Goal: Book appointment/travel/reservation

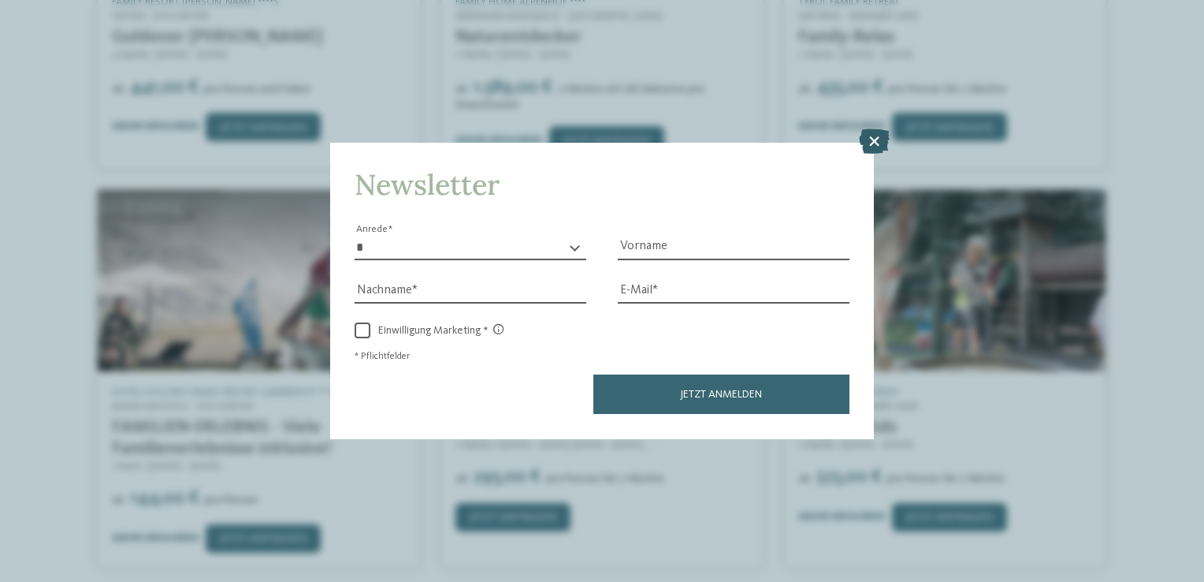
scroll to position [1450, 0]
click at [876, 147] on icon at bounding box center [874, 141] width 31 height 25
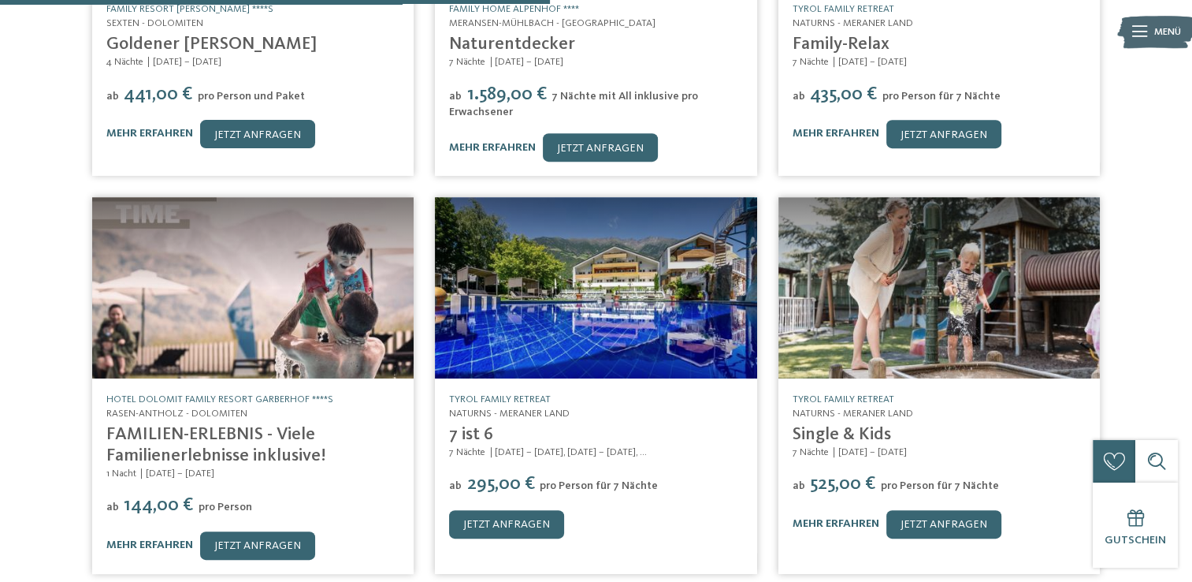
scroll to position [688, 0]
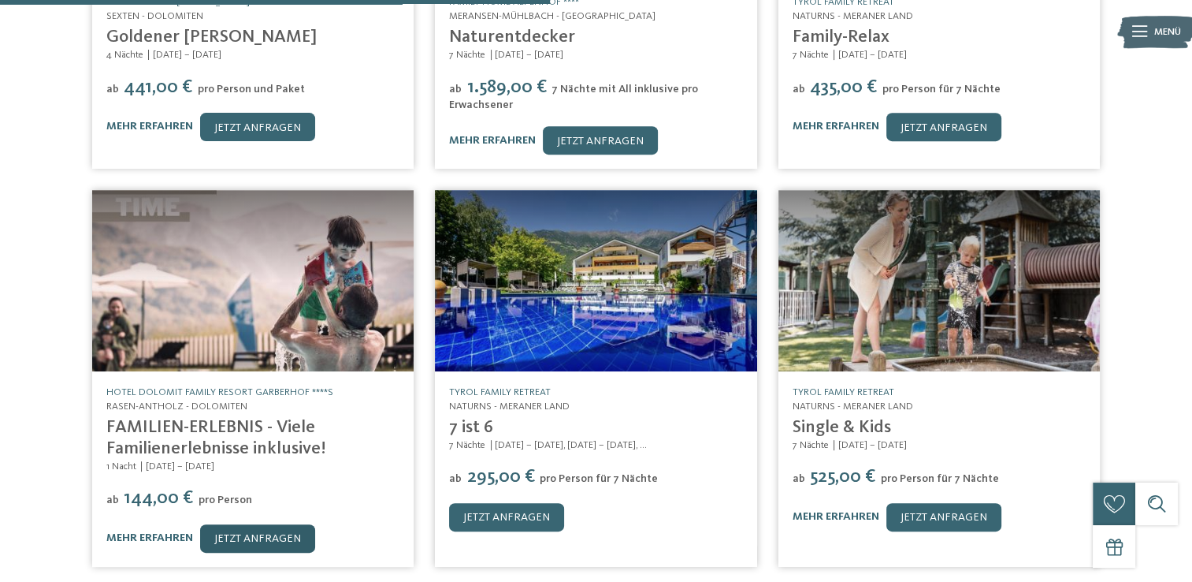
click at [251, 524] on link "jetzt anfragen" at bounding box center [257, 538] width 115 height 28
click at [869, 511] on link "mehr erfahren" at bounding box center [836, 516] width 87 height 11
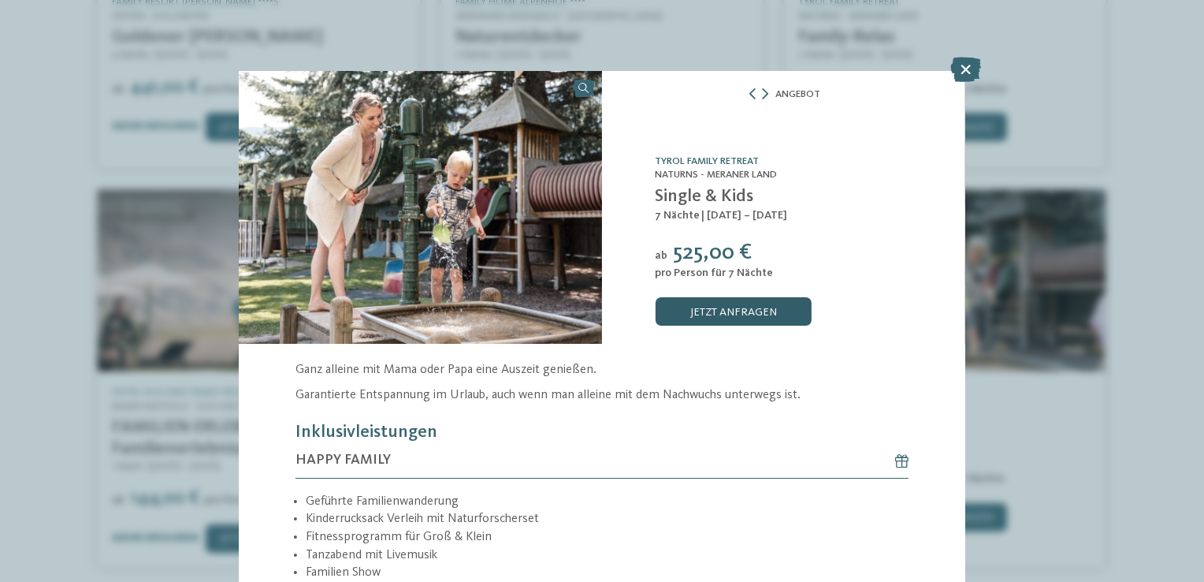
click at [716, 304] on link "jetzt anfragen" at bounding box center [733, 311] width 156 height 28
drag, startPoint x: 971, startPoint y: 68, endPoint x: 977, endPoint y: 87, distance: 19.9
click at [969, 69] on icon at bounding box center [965, 69] width 31 height 25
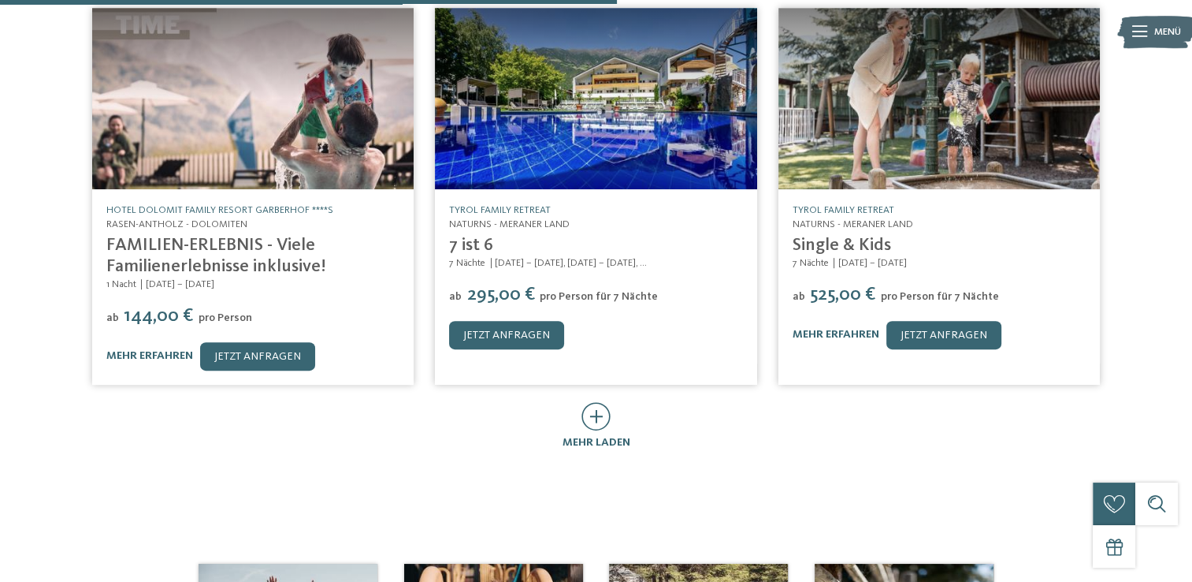
scroll to position [924, 0]
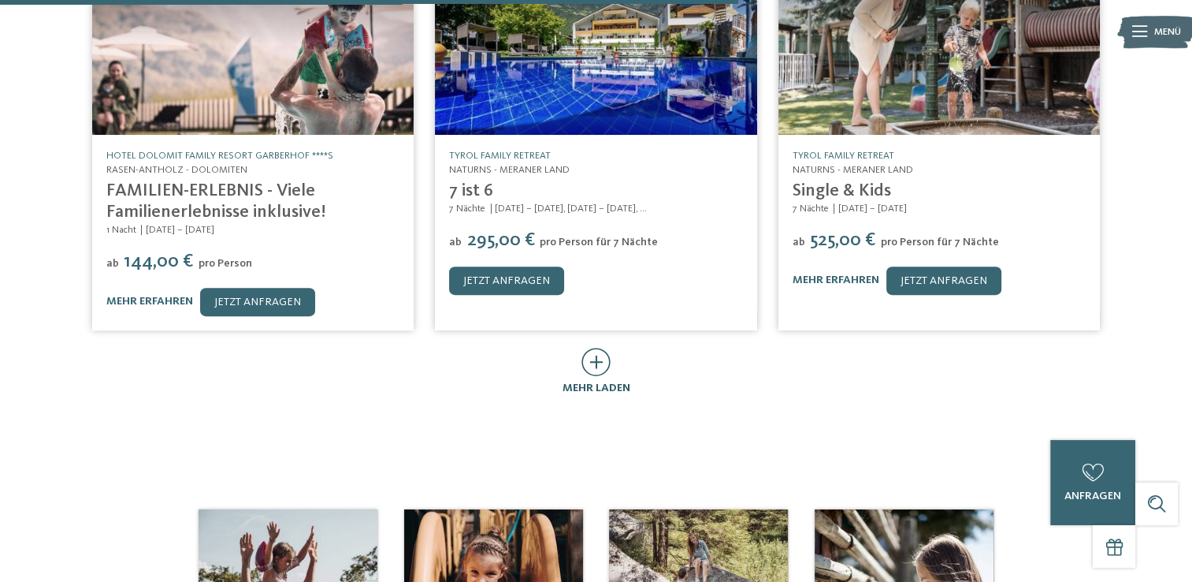
click at [577, 350] on div "mehr laden" at bounding box center [597, 372] width 68 height 48
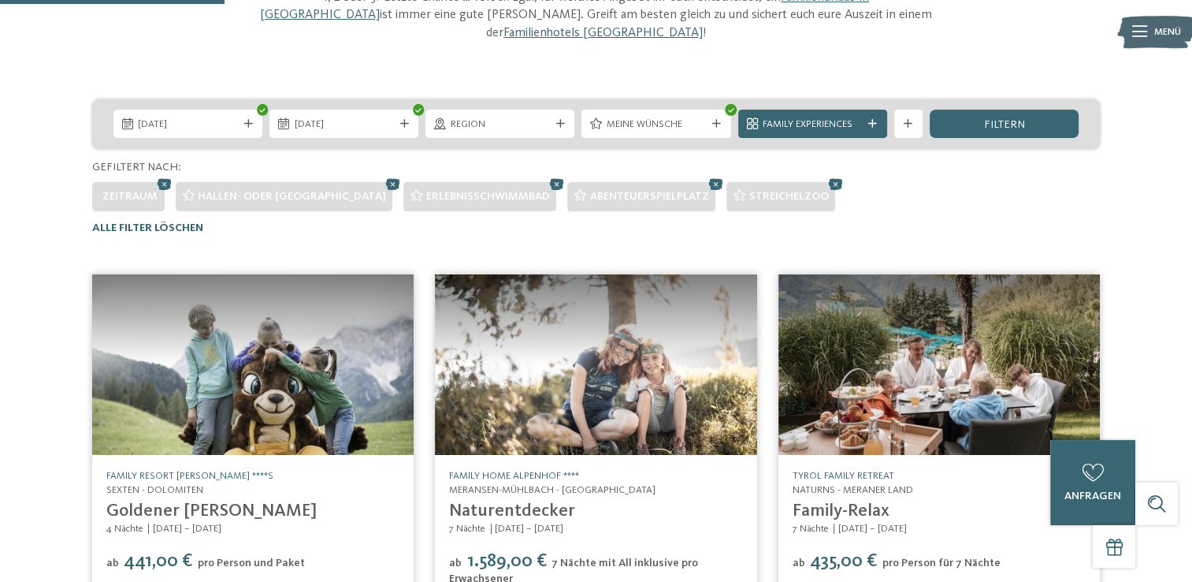
scroll to position [0, 0]
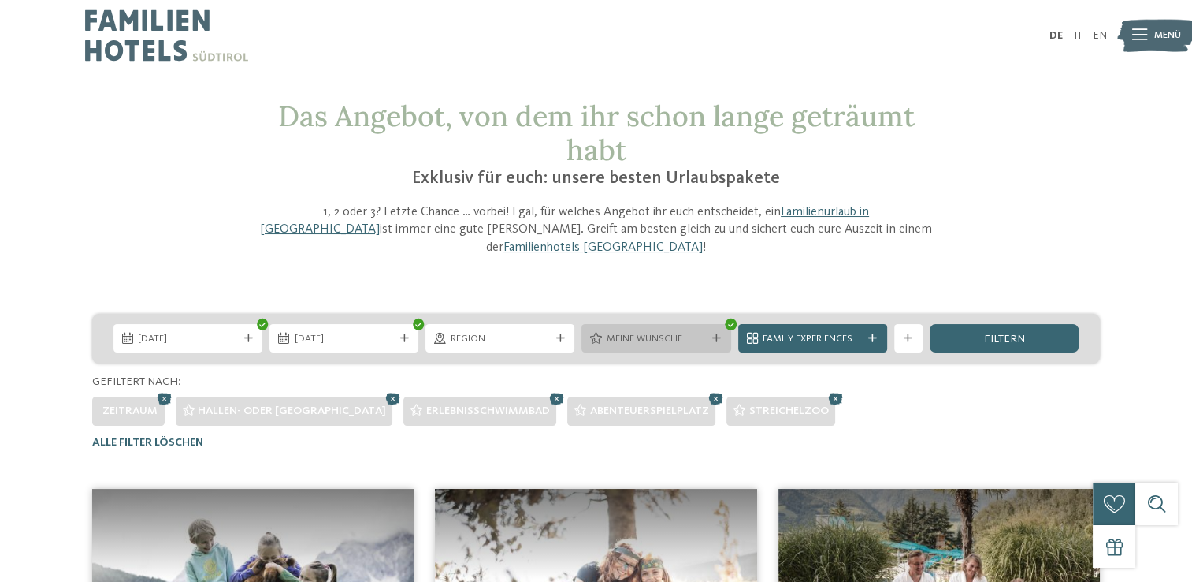
click at [642, 333] on div "Meine Wünsche" at bounding box center [656, 338] width 149 height 28
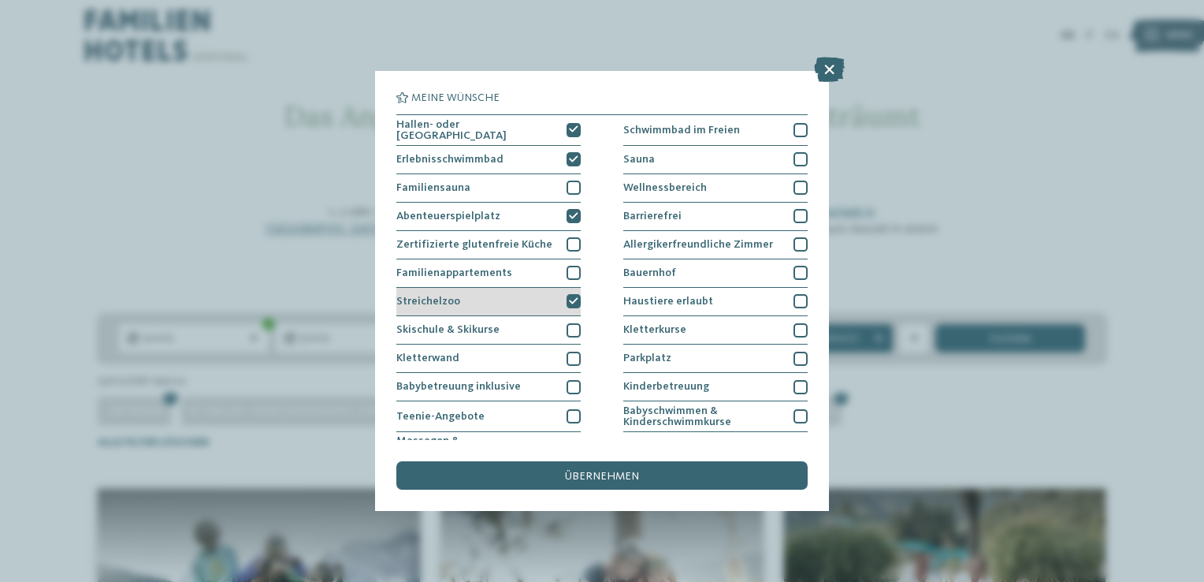
click at [569, 297] on icon at bounding box center [573, 301] width 9 height 9
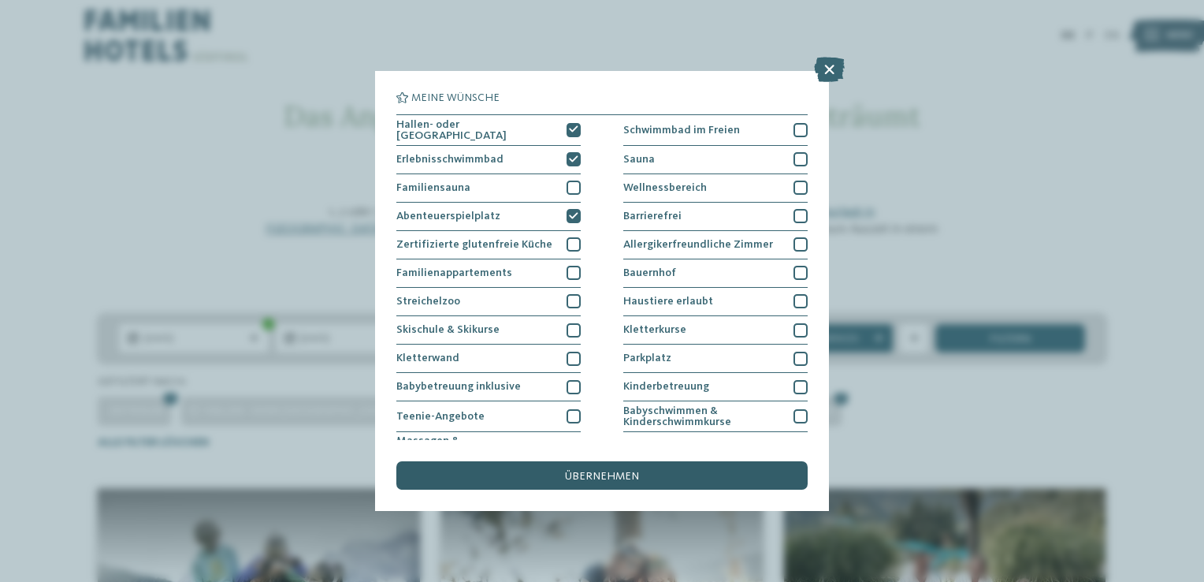
click at [585, 474] on span "übernehmen" at bounding box center [602, 476] width 74 height 11
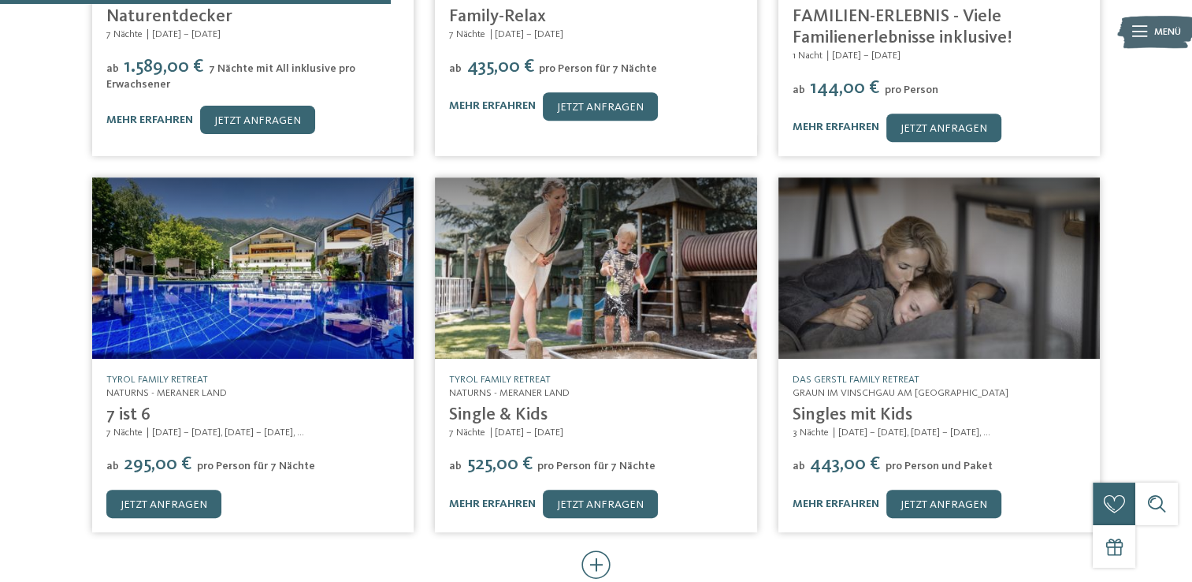
scroll to position [767, 0]
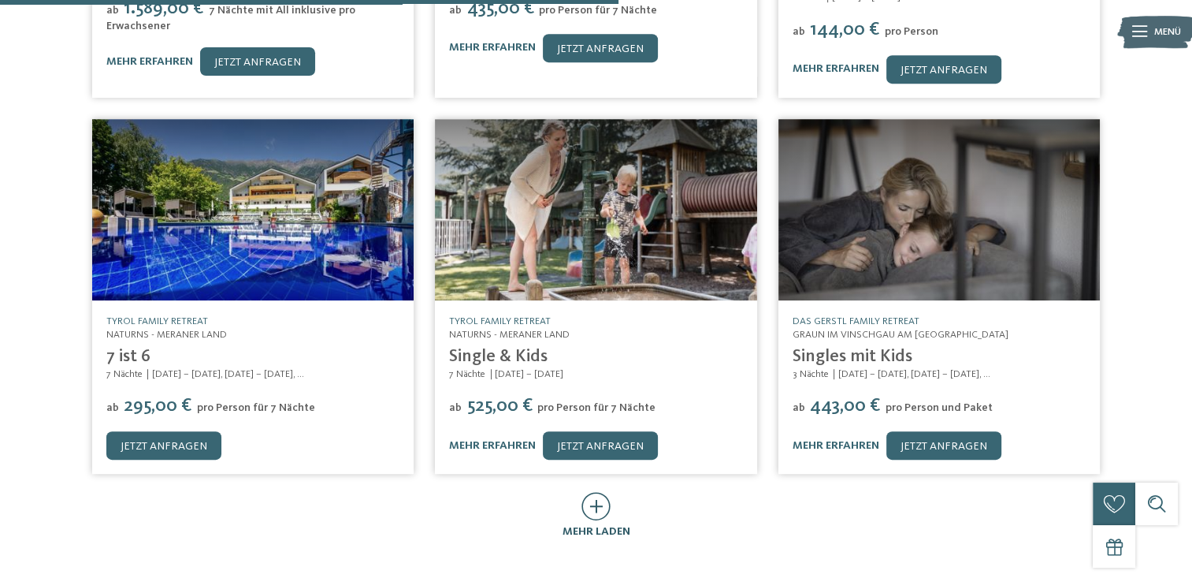
click at [599, 493] on icon at bounding box center [596, 506] width 29 height 28
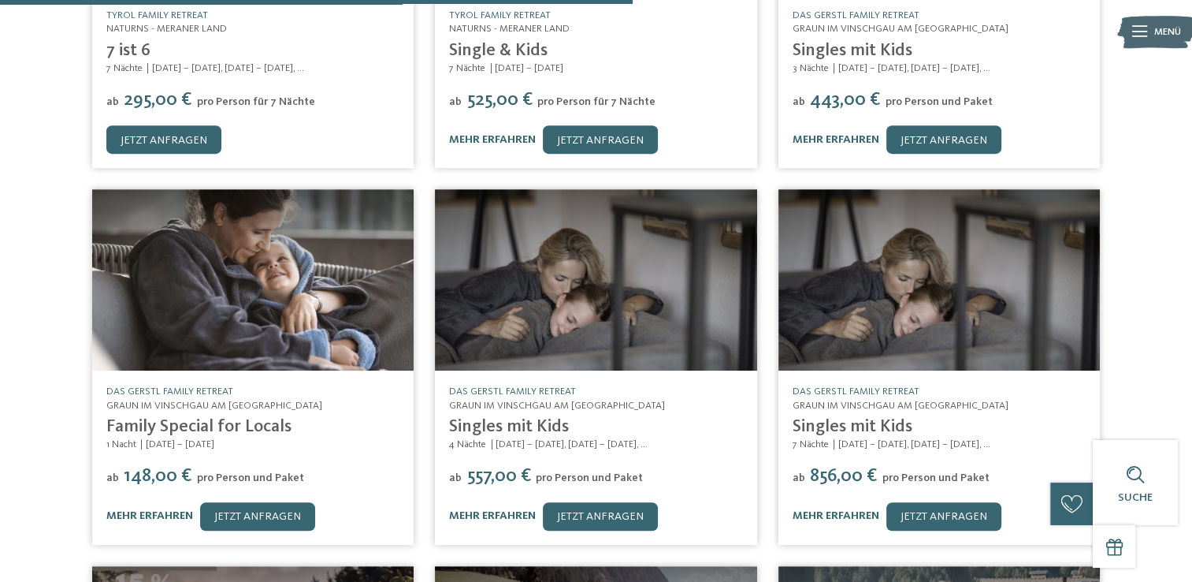
scroll to position [1161, 0]
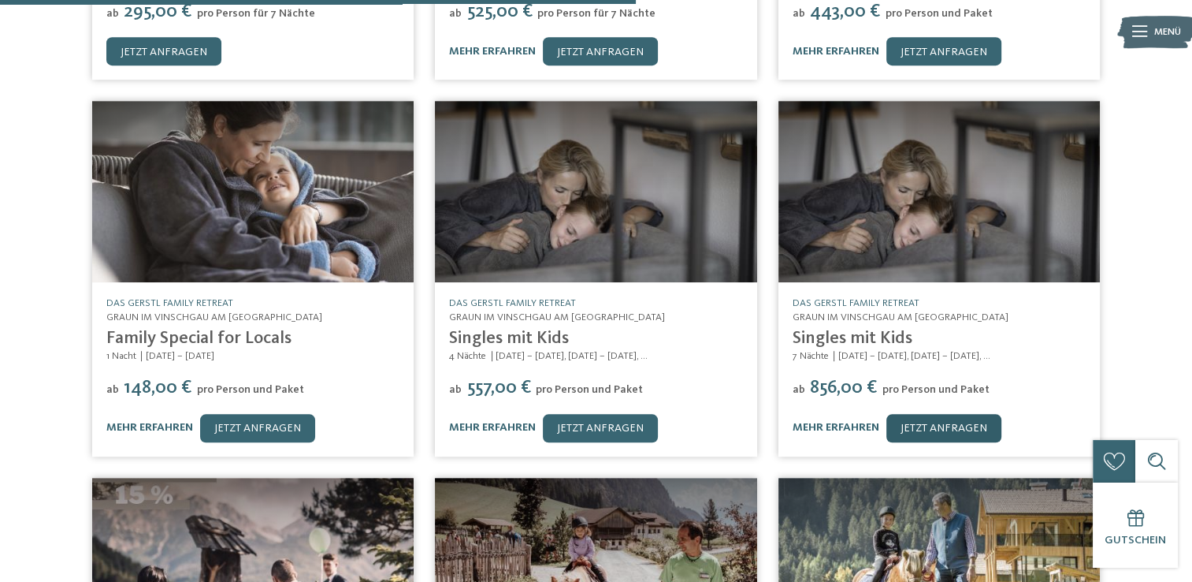
click at [925, 415] on link "jetzt anfragen" at bounding box center [944, 428] width 115 height 28
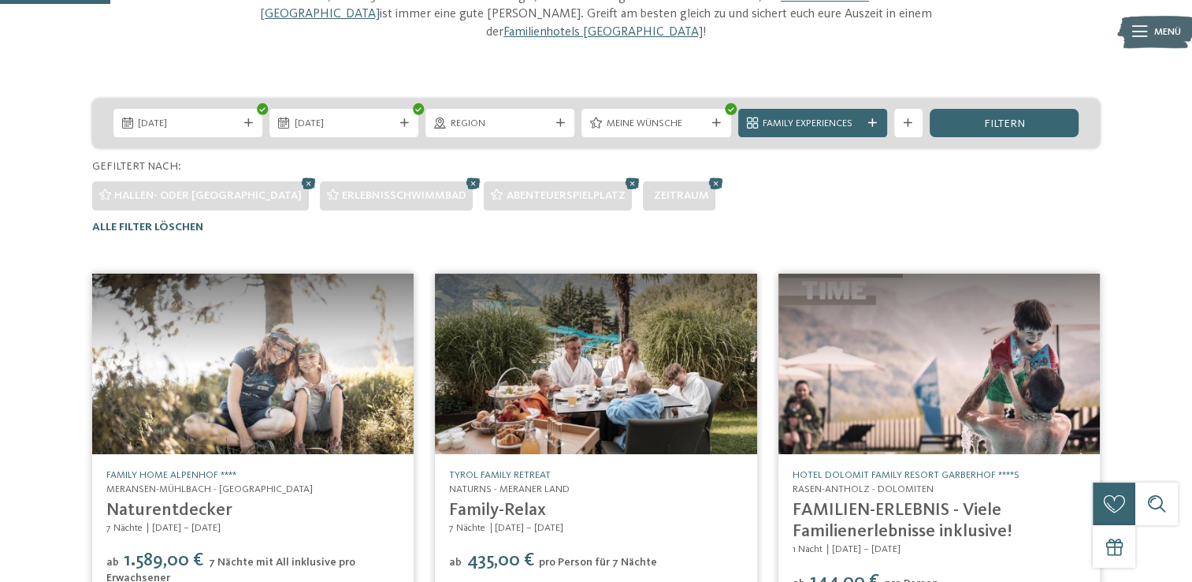
scroll to position [0, 0]
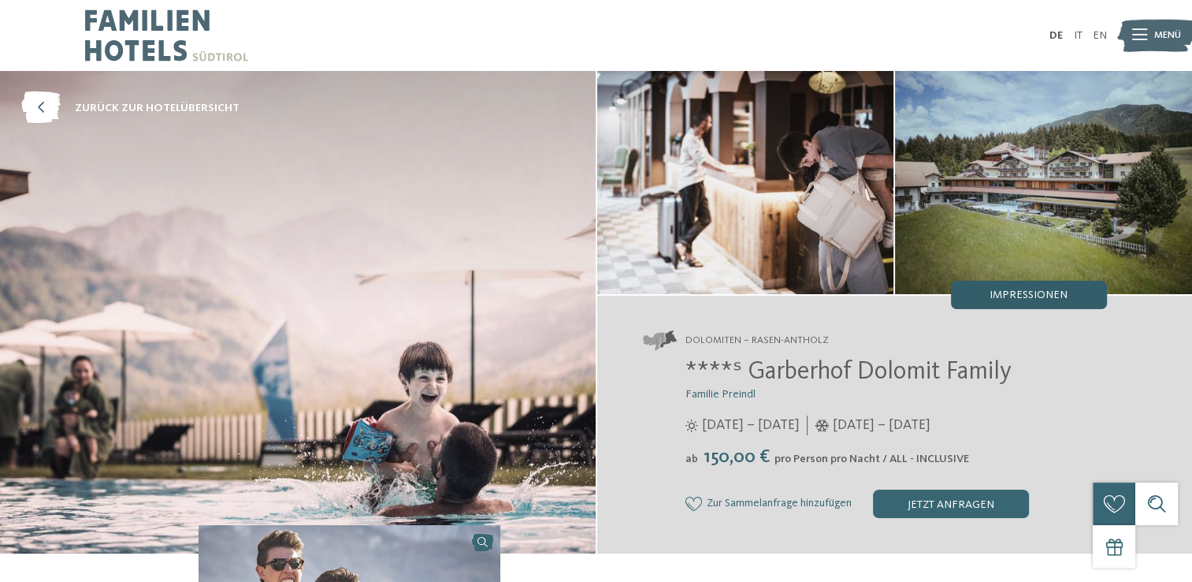
click at [1018, 292] on span "Impressionen" at bounding box center [1029, 294] width 78 height 11
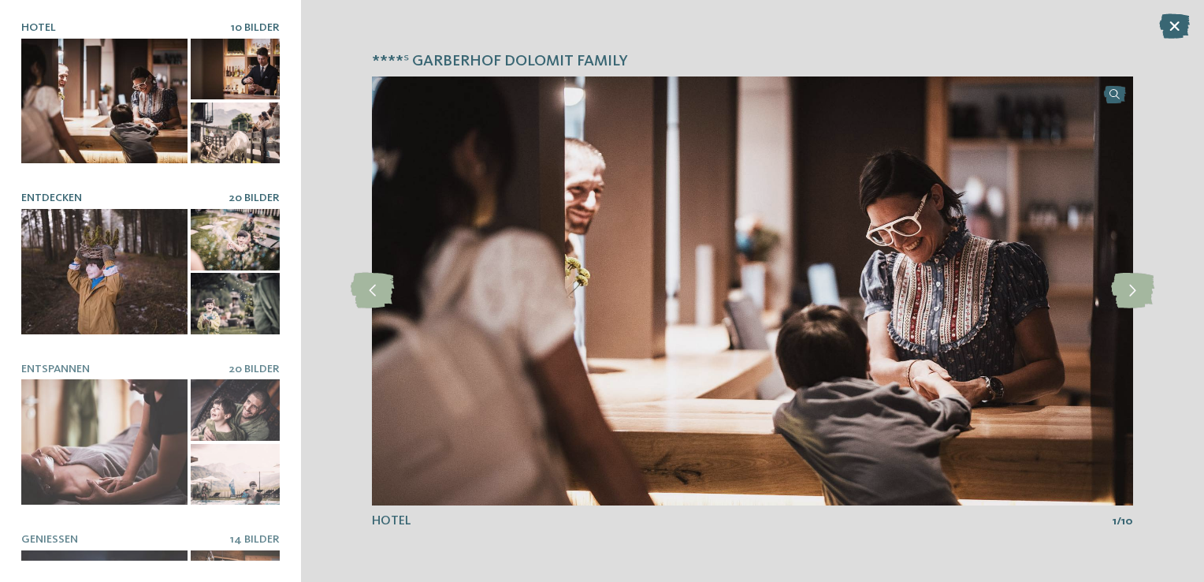
click at [225, 241] on div at bounding box center [235, 239] width 89 height 61
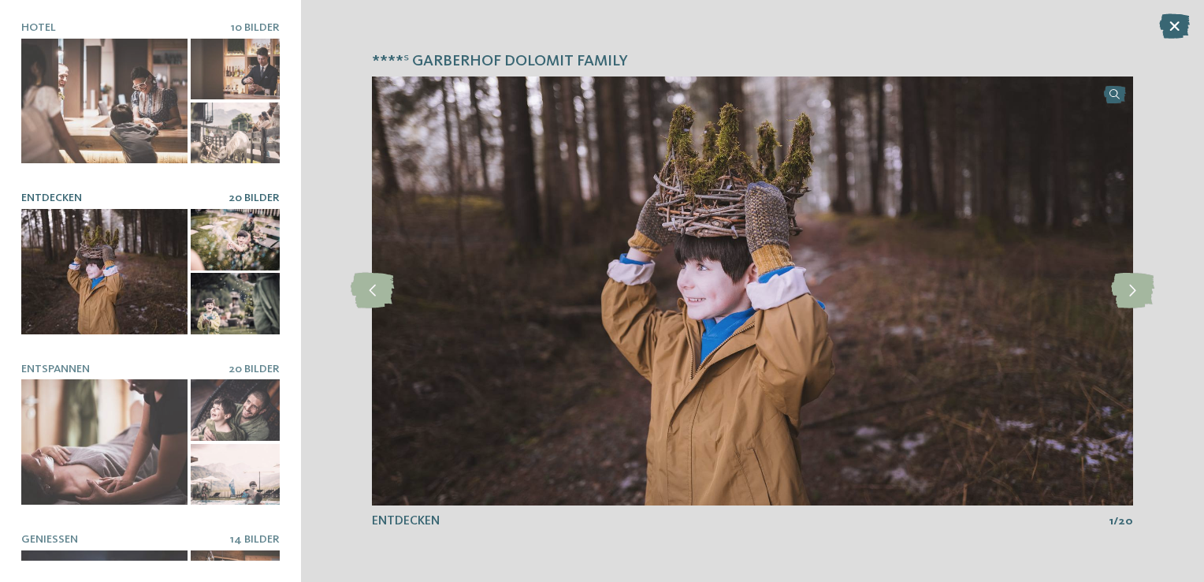
click at [129, 244] on div at bounding box center [104, 271] width 166 height 125
click at [226, 273] on div at bounding box center [235, 303] width 89 height 61
click at [1129, 295] on icon at bounding box center [1132, 290] width 43 height 35
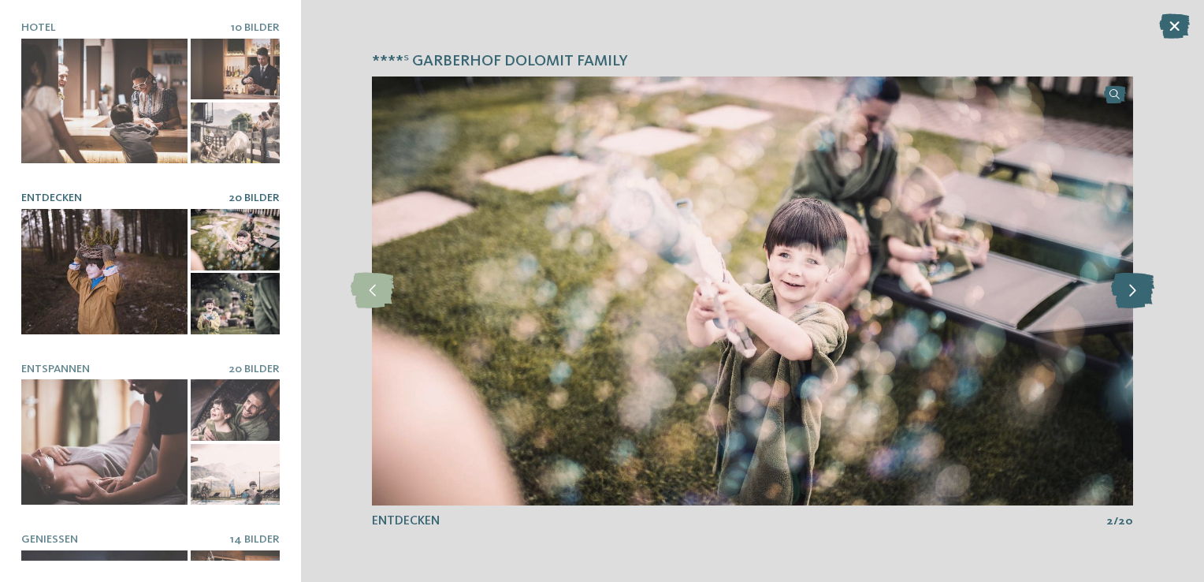
click at [1129, 295] on icon at bounding box center [1132, 290] width 43 height 35
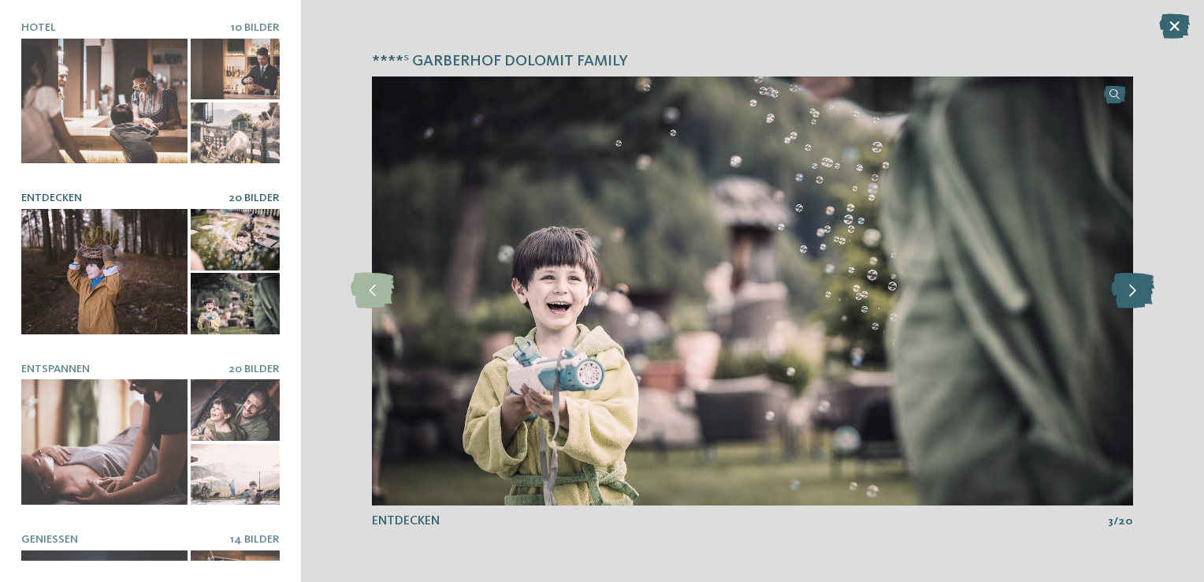
click at [1129, 295] on icon at bounding box center [1132, 290] width 43 height 35
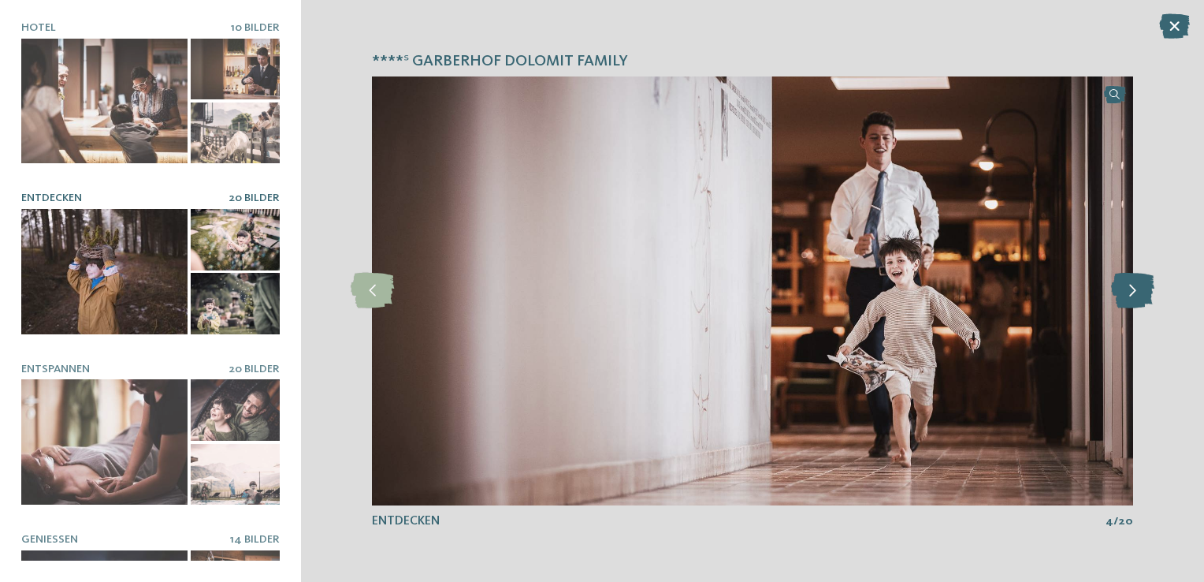
click at [1129, 295] on icon at bounding box center [1132, 290] width 43 height 35
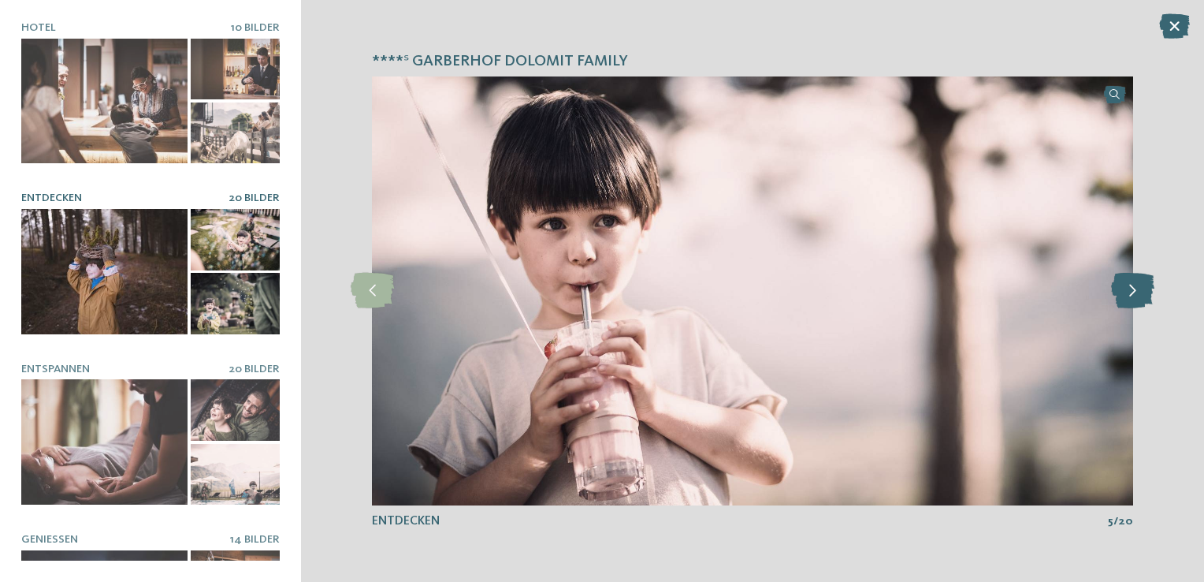
click at [1129, 295] on icon at bounding box center [1132, 290] width 43 height 35
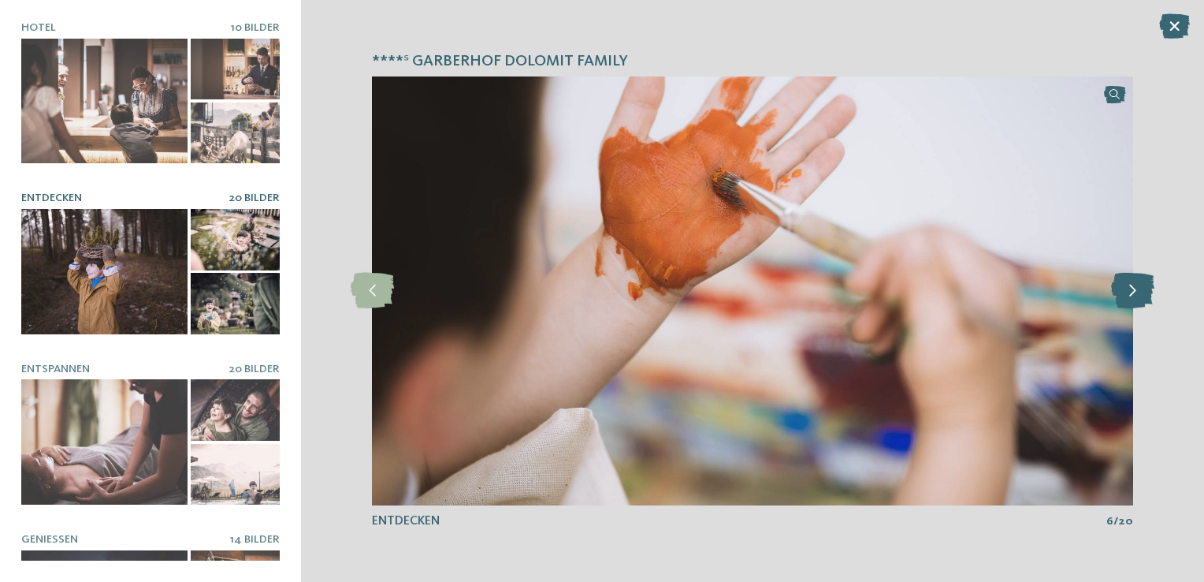
click at [1129, 295] on icon at bounding box center [1132, 290] width 43 height 35
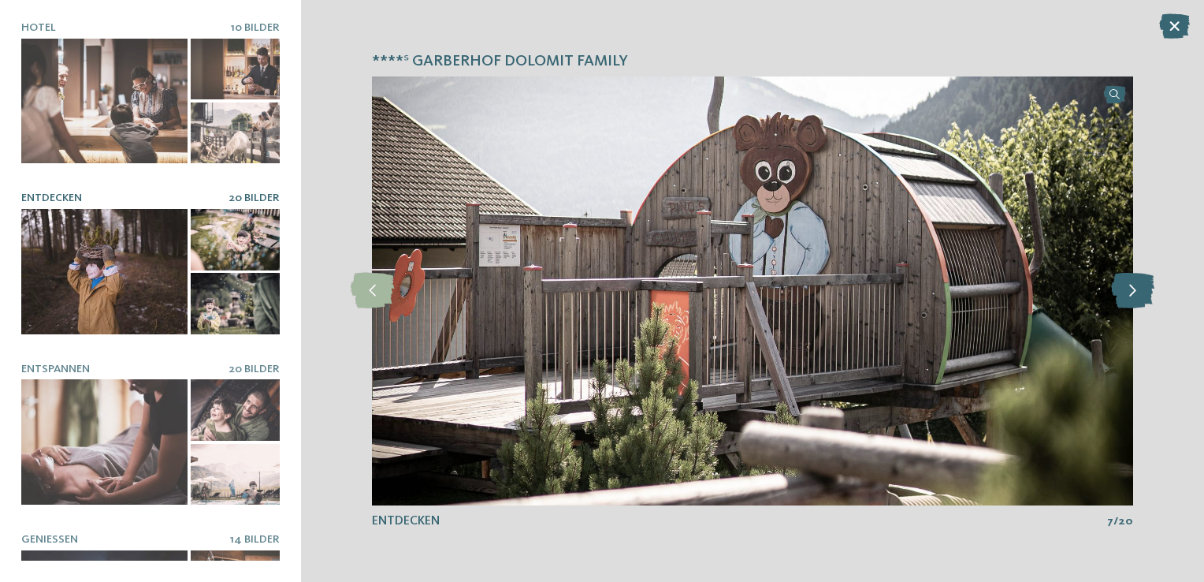
click at [1129, 295] on icon at bounding box center [1132, 290] width 43 height 35
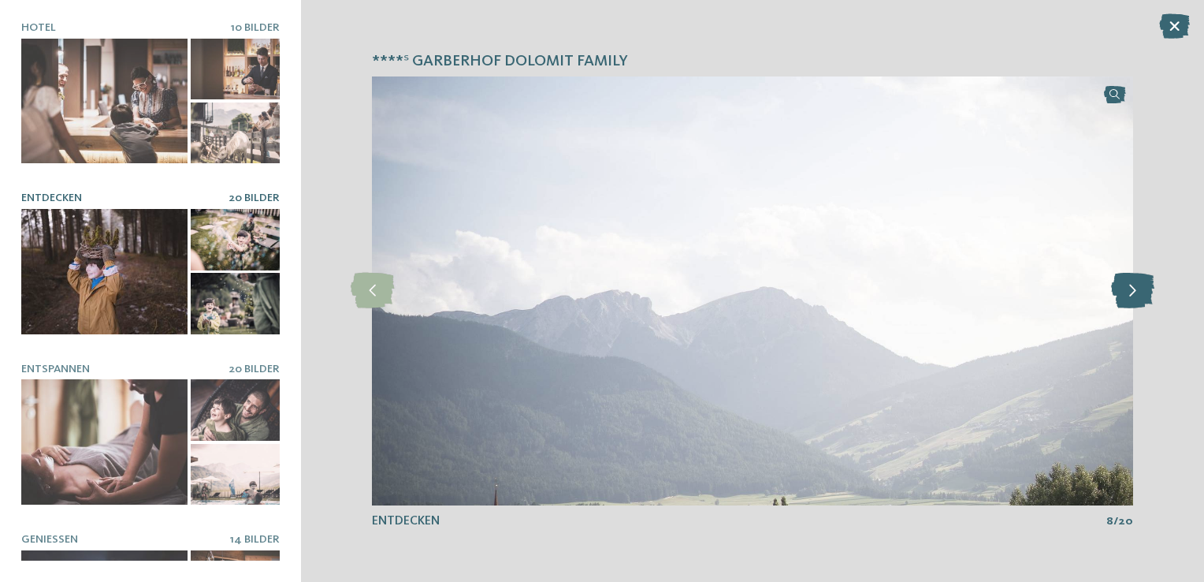
click at [1130, 296] on icon at bounding box center [1132, 290] width 43 height 35
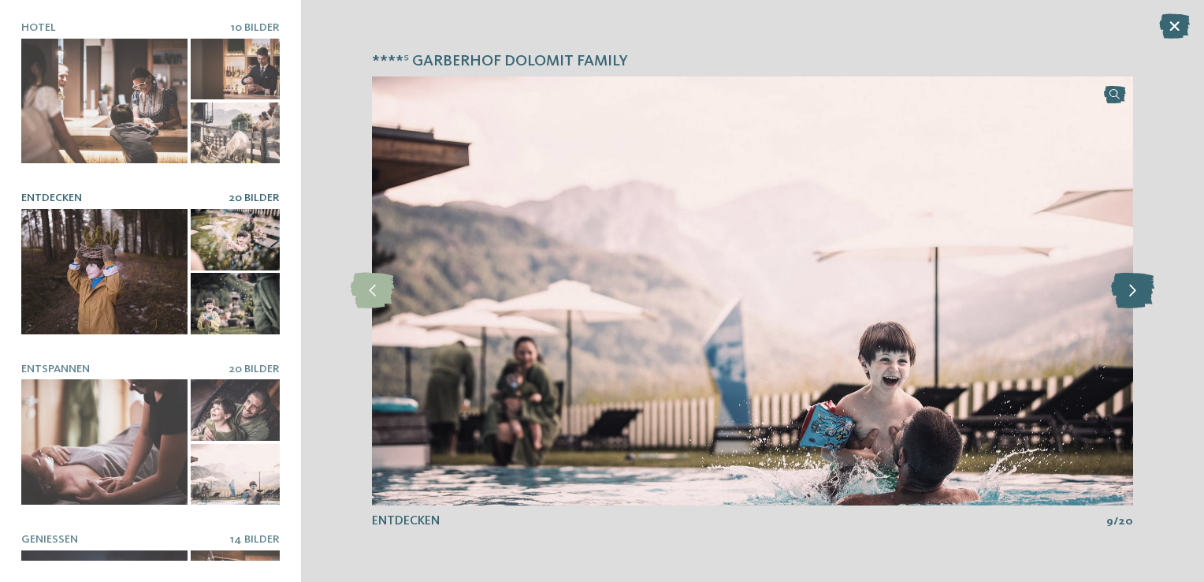
click at [1130, 296] on icon at bounding box center [1132, 290] width 43 height 35
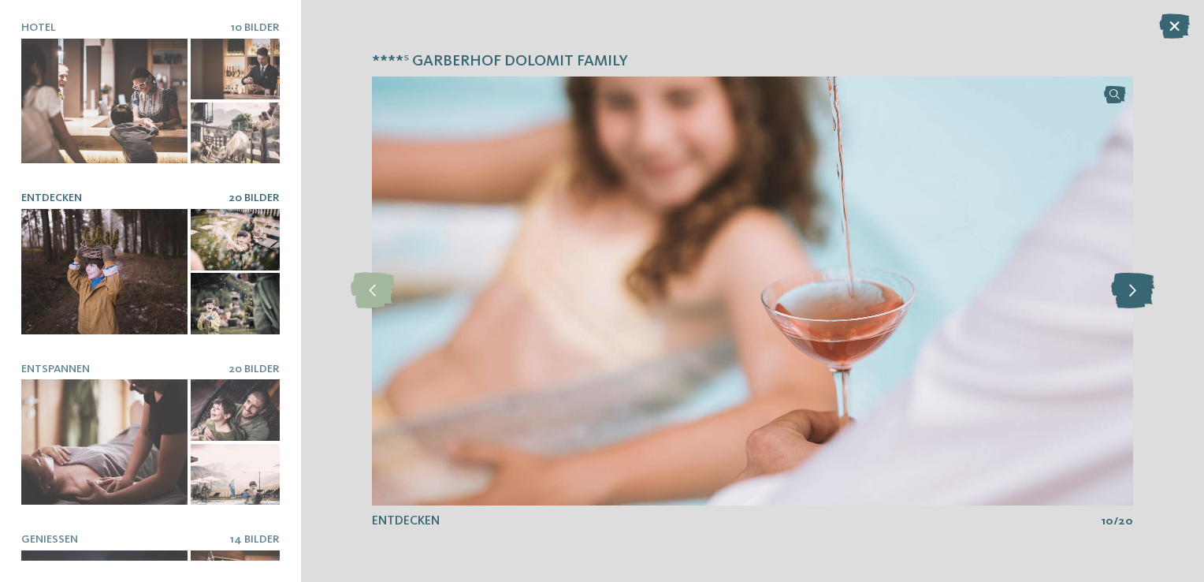
click at [1130, 296] on icon at bounding box center [1132, 290] width 43 height 35
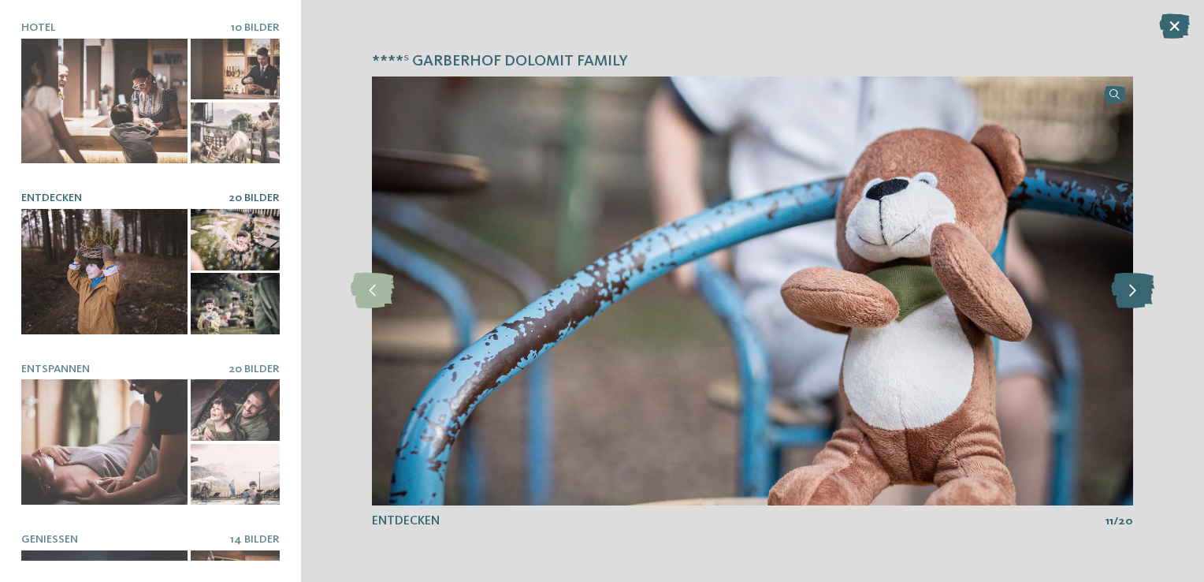
click at [1130, 296] on icon at bounding box center [1132, 290] width 43 height 35
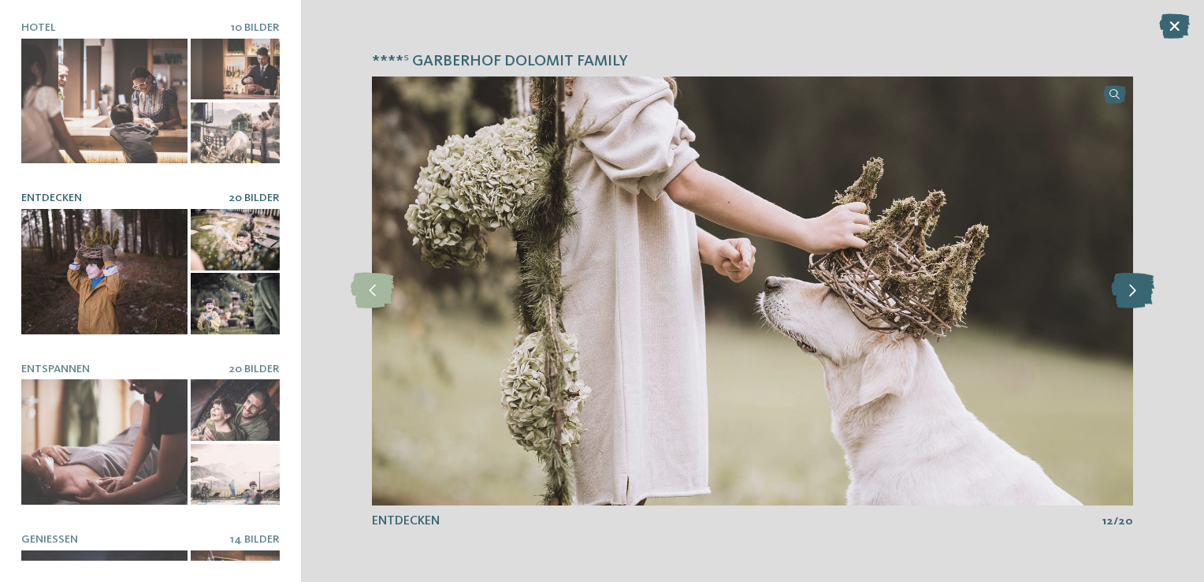
click at [1130, 296] on icon at bounding box center [1132, 290] width 43 height 35
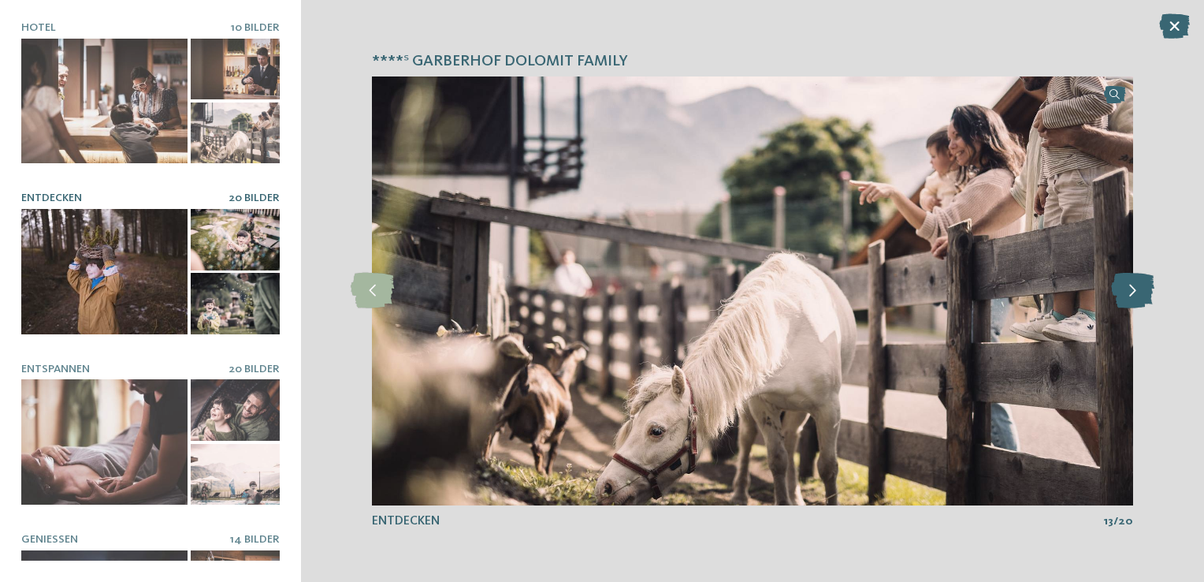
click at [1130, 296] on icon at bounding box center [1132, 290] width 43 height 35
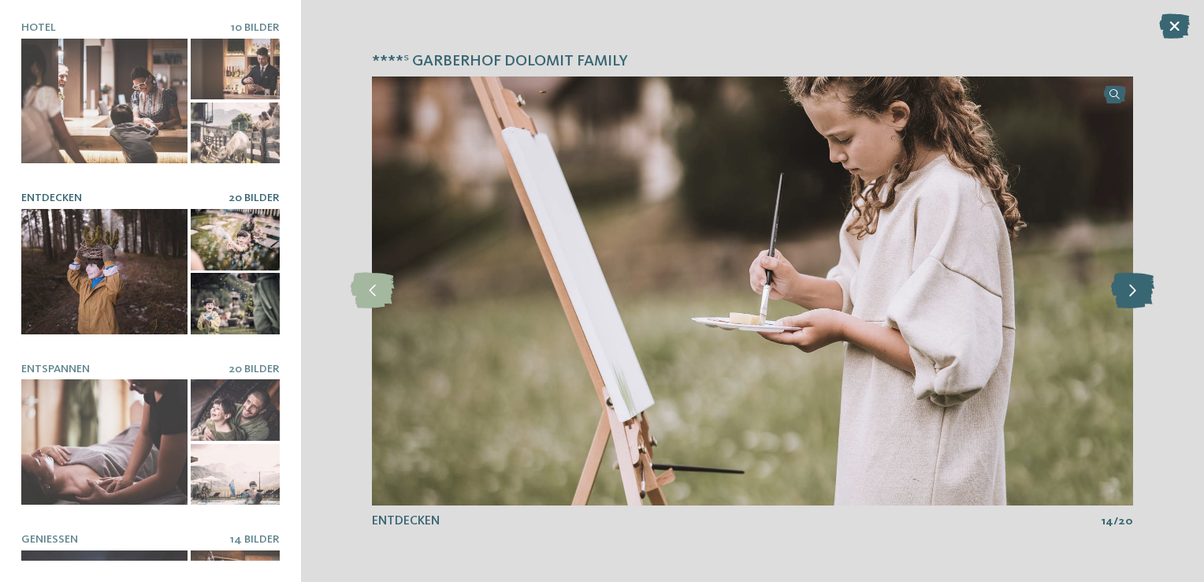
click at [1130, 296] on icon at bounding box center [1132, 290] width 43 height 35
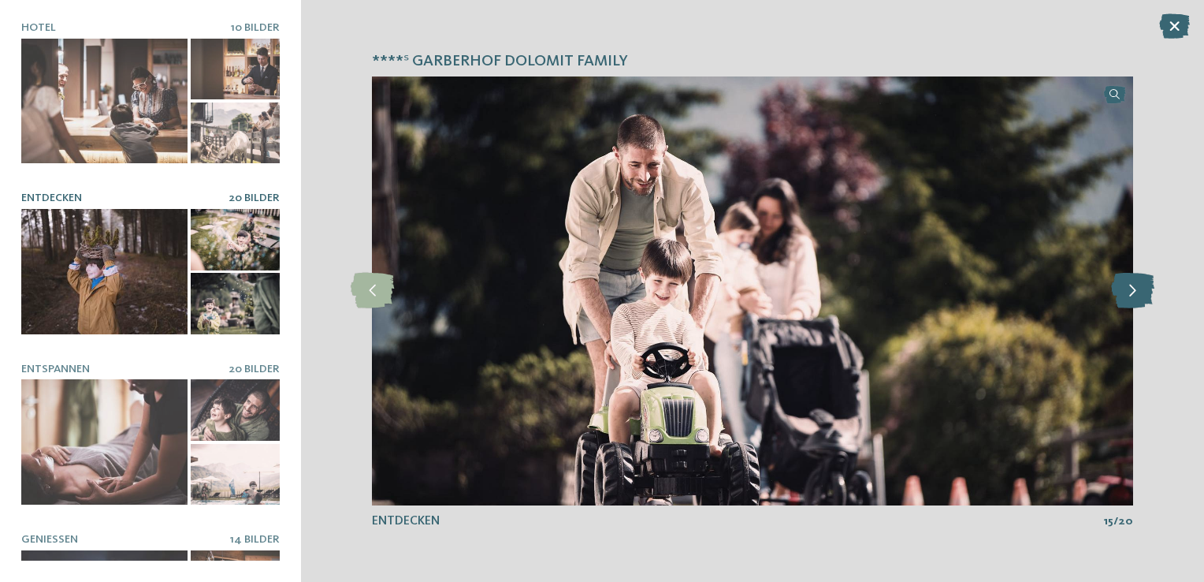
click at [1130, 296] on icon at bounding box center [1132, 290] width 43 height 35
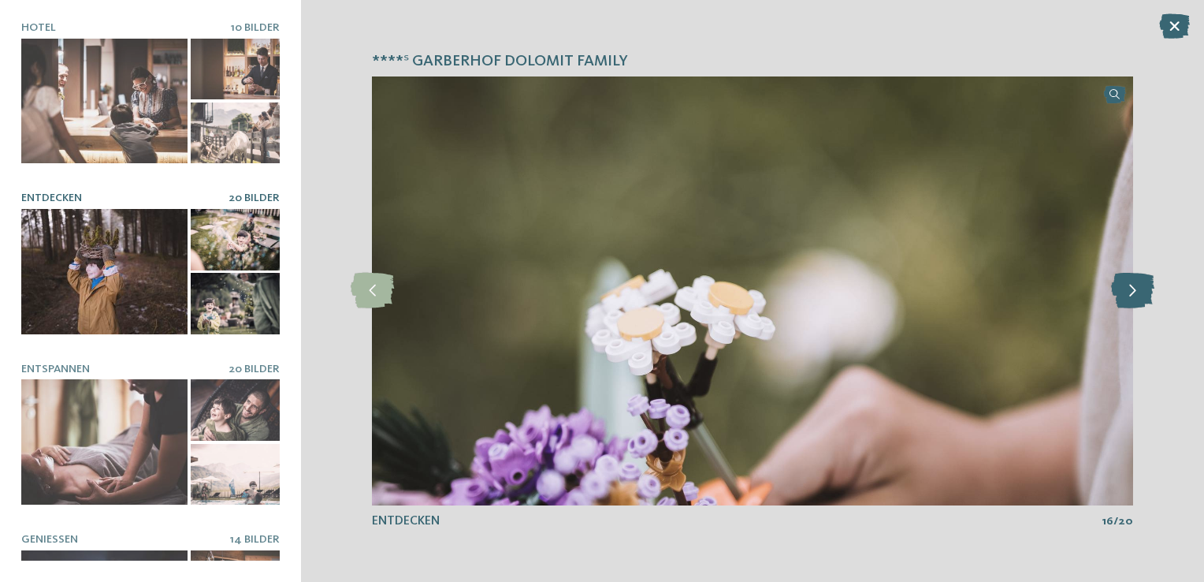
click at [1130, 296] on icon at bounding box center [1132, 290] width 43 height 35
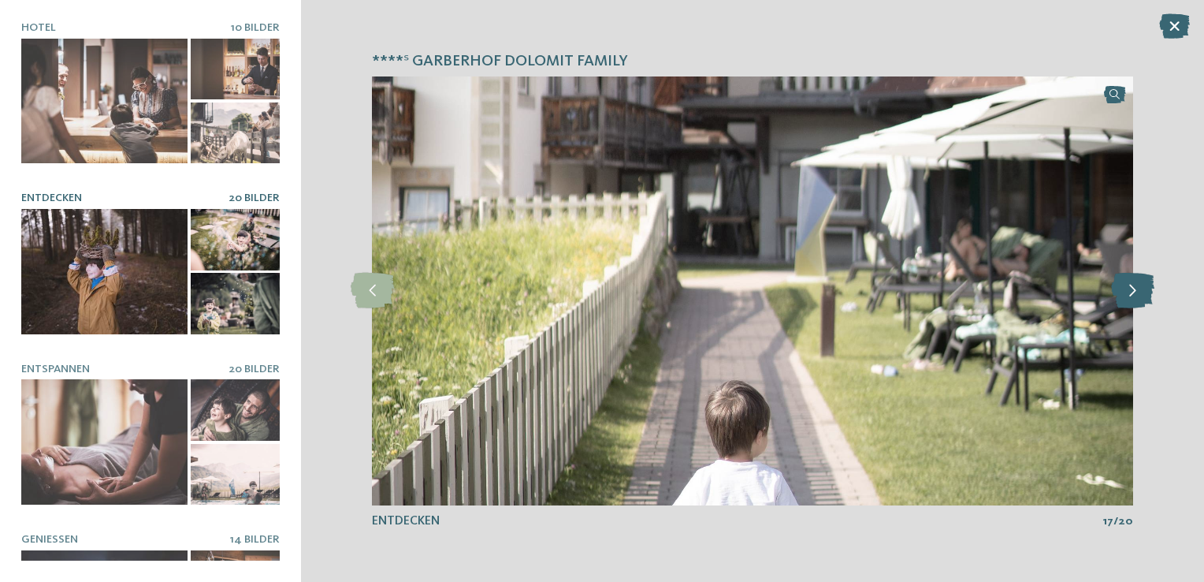
click at [1130, 296] on icon at bounding box center [1132, 290] width 43 height 35
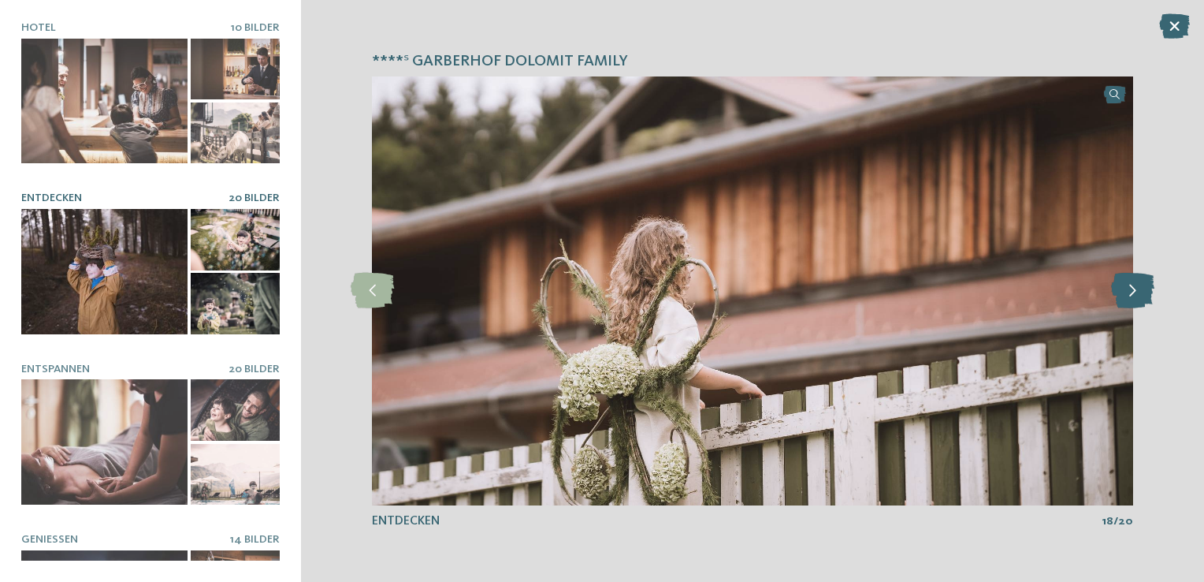
click at [1130, 296] on icon at bounding box center [1132, 290] width 43 height 35
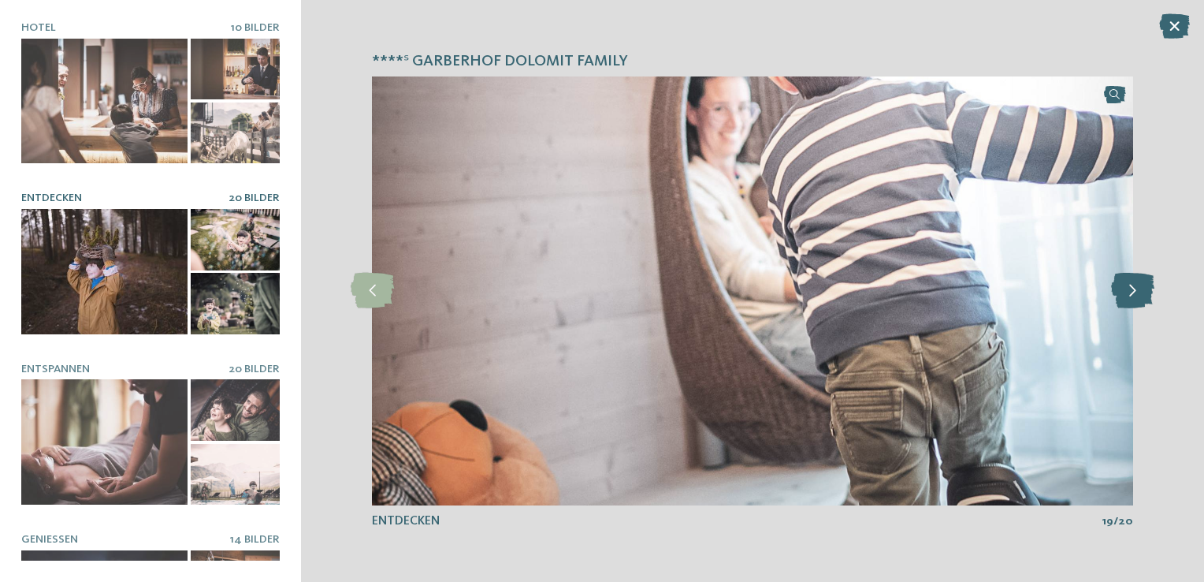
click at [1130, 296] on icon at bounding box center [1132, 290] width 43 height 35
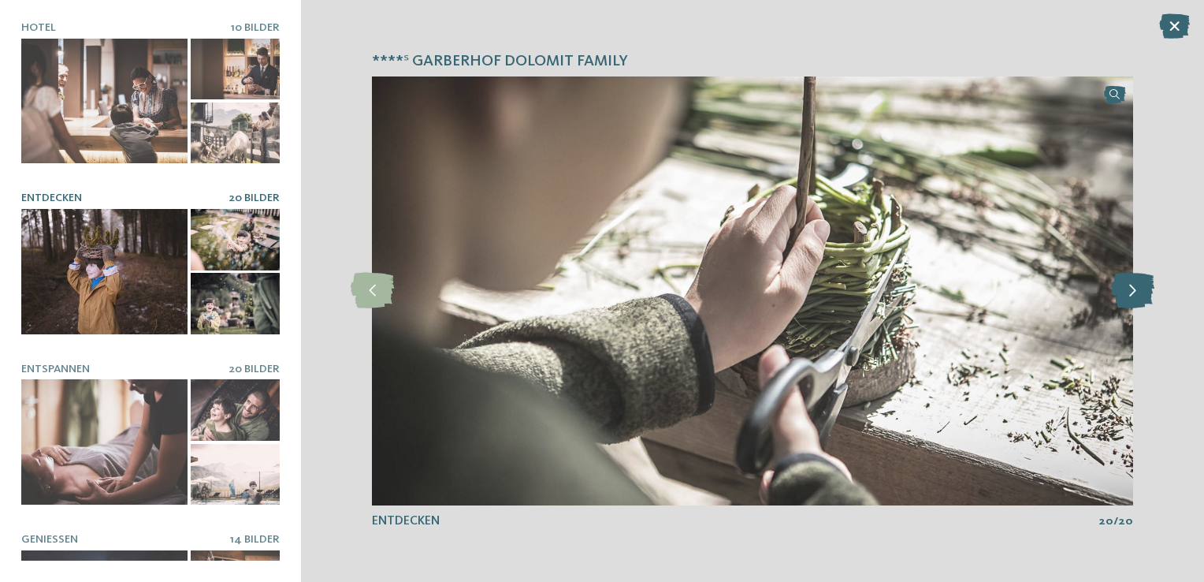
click at [1130, 296] on icon at bounding box center [1132, 290] width 43 height 35
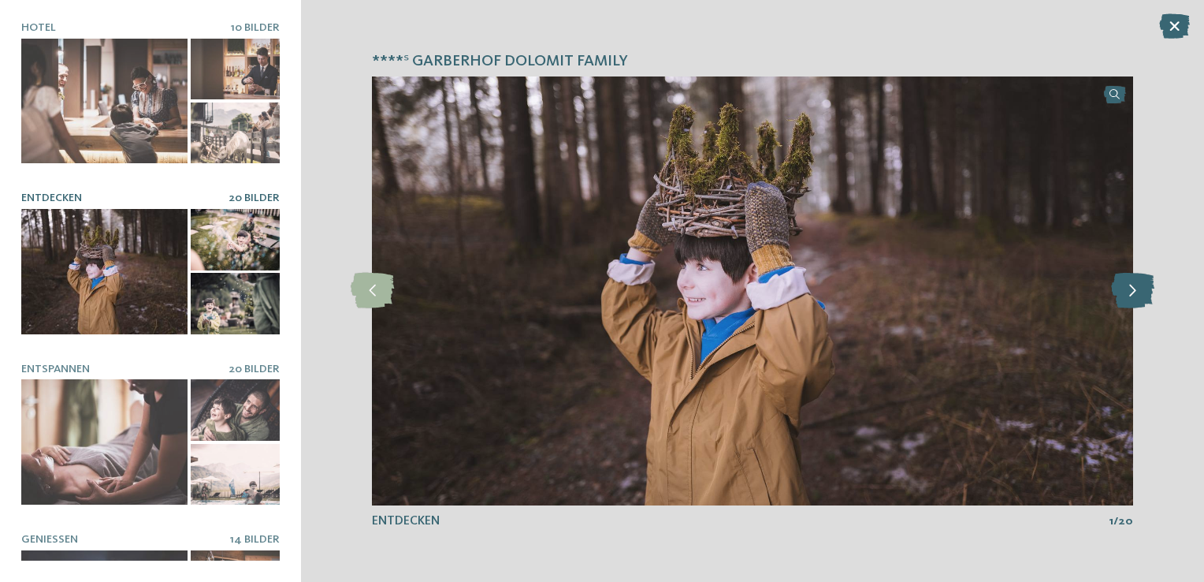
click at [1130, 296] on icon at bounding box center [1132, 290] width 43 height 35
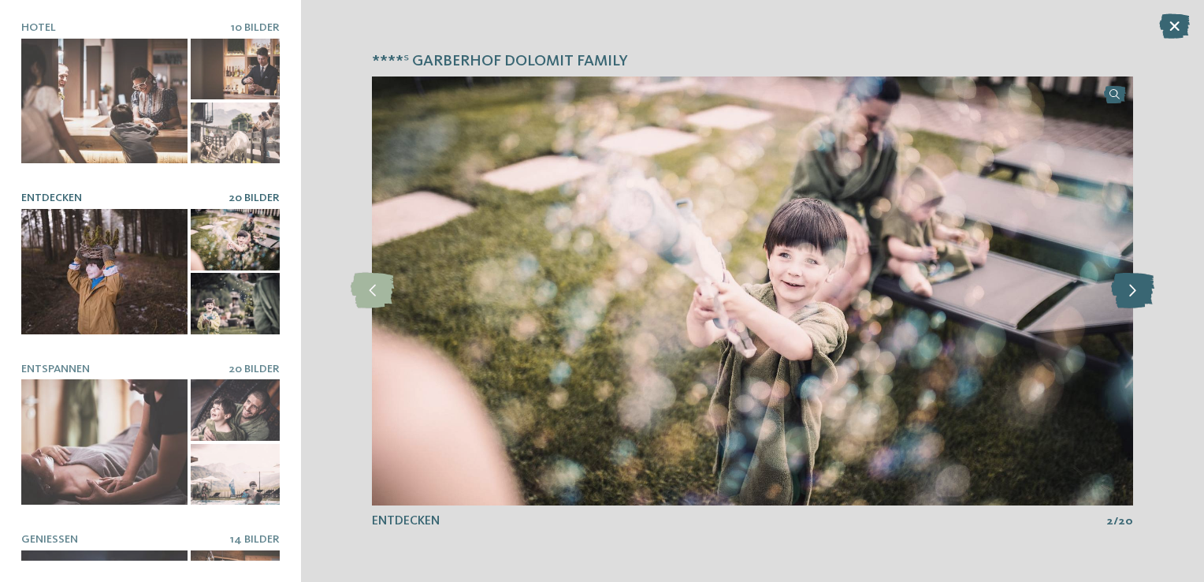
click at [1130, 296] on icon at bounding box center [1132, 290] width 43 height 35
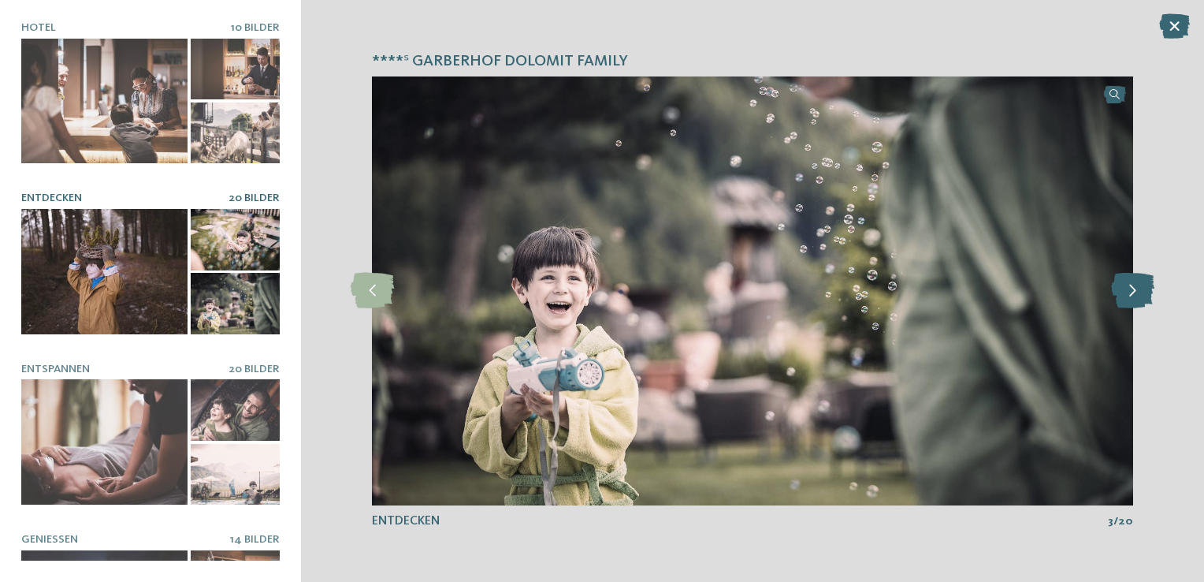
click at [1130, 296] on icon at bounding box center [1132, 290] width 43 height 35
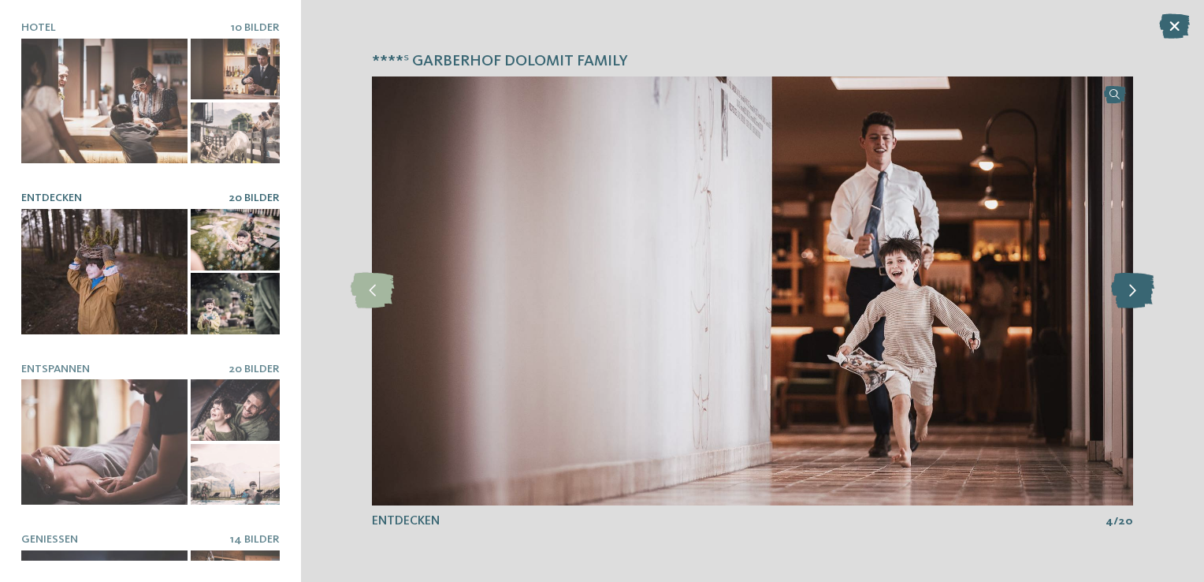
click at [1131, 296] on icon at bounding box center [1132, 290] width 43 height 35
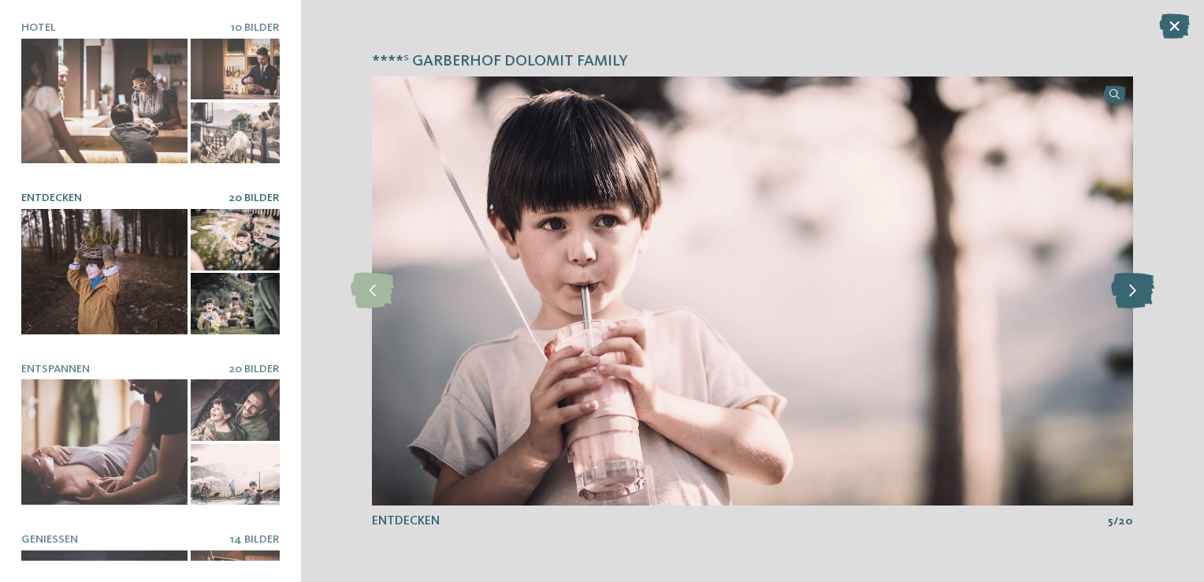
click at [1133, 296] on icon at bounding box center [1132, 290] width 43 height 35
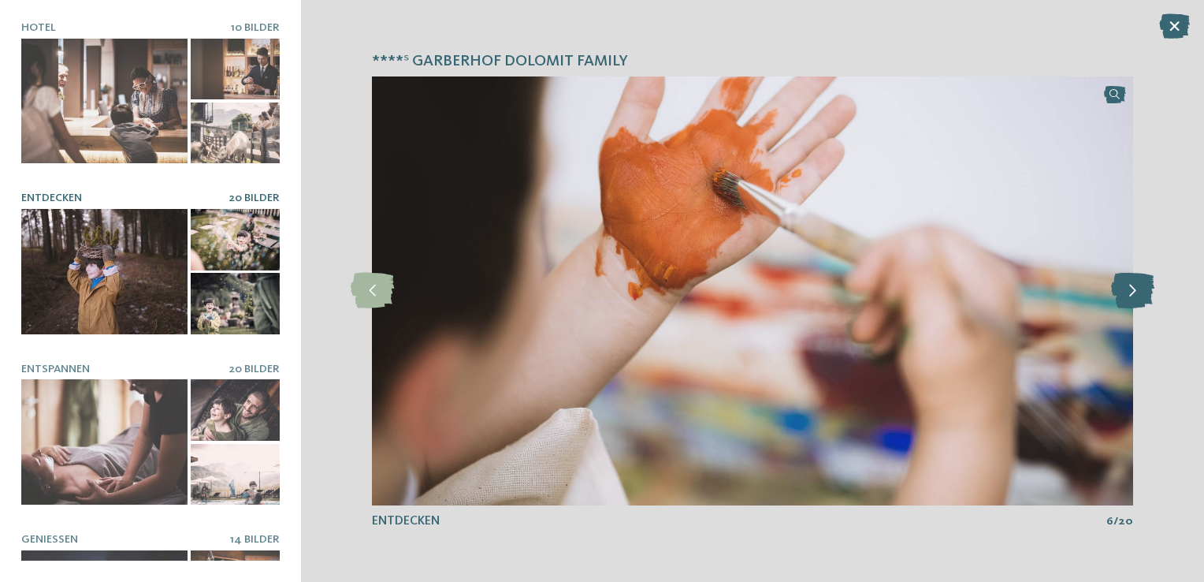
click at [1133, 296] on icon at bounding box center [1132, 290] width 43 height 35
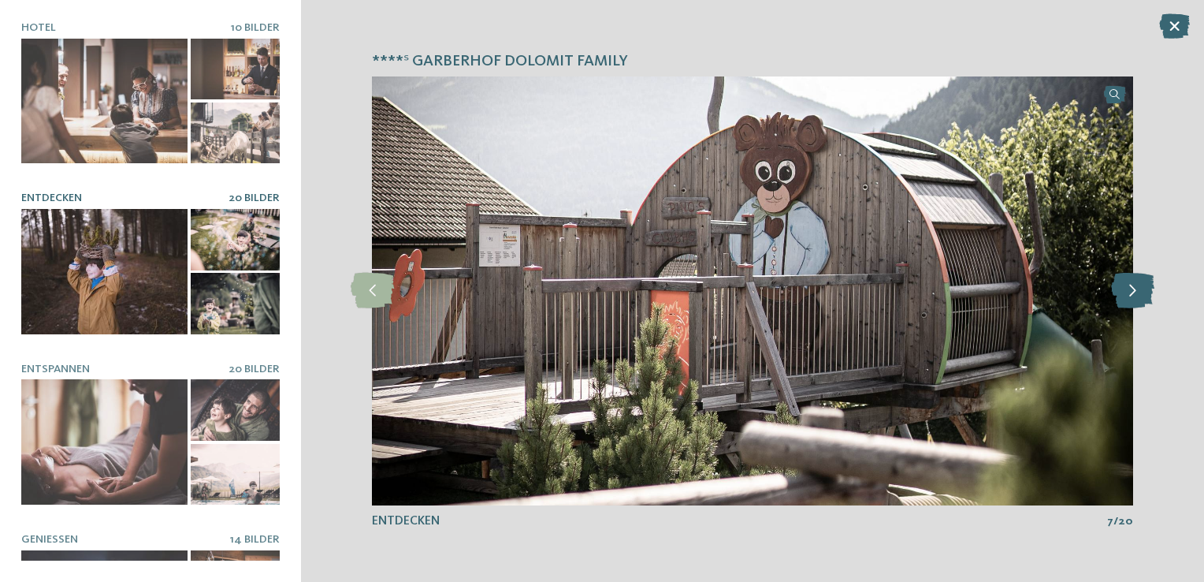
click at [1133, 296] on icon at bounding box center [1132, 290] width 43 height 35
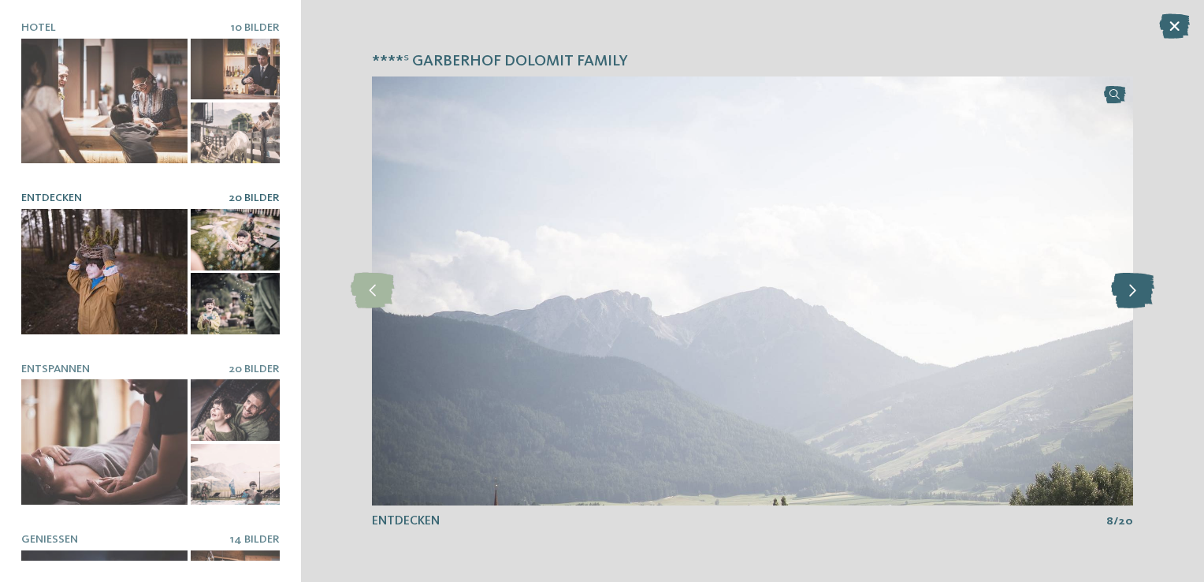
click at [1132, 288] on icon at bounding box center [1132, 290] width 43 height 35
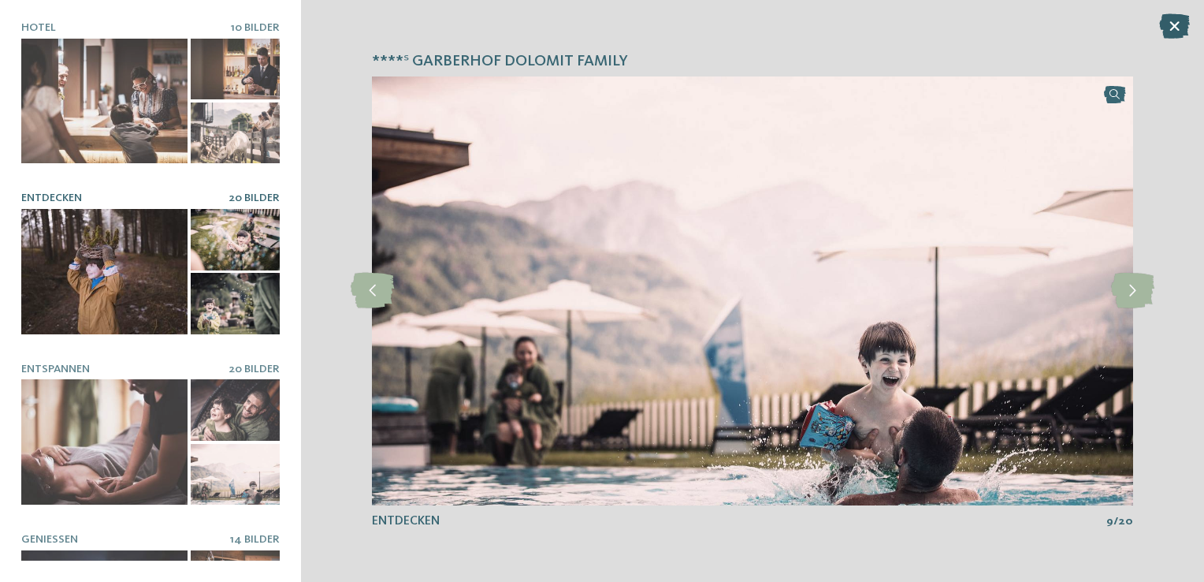
click at [1160, 20] on icon at bounding box center [1174, 25] width 31 height 25
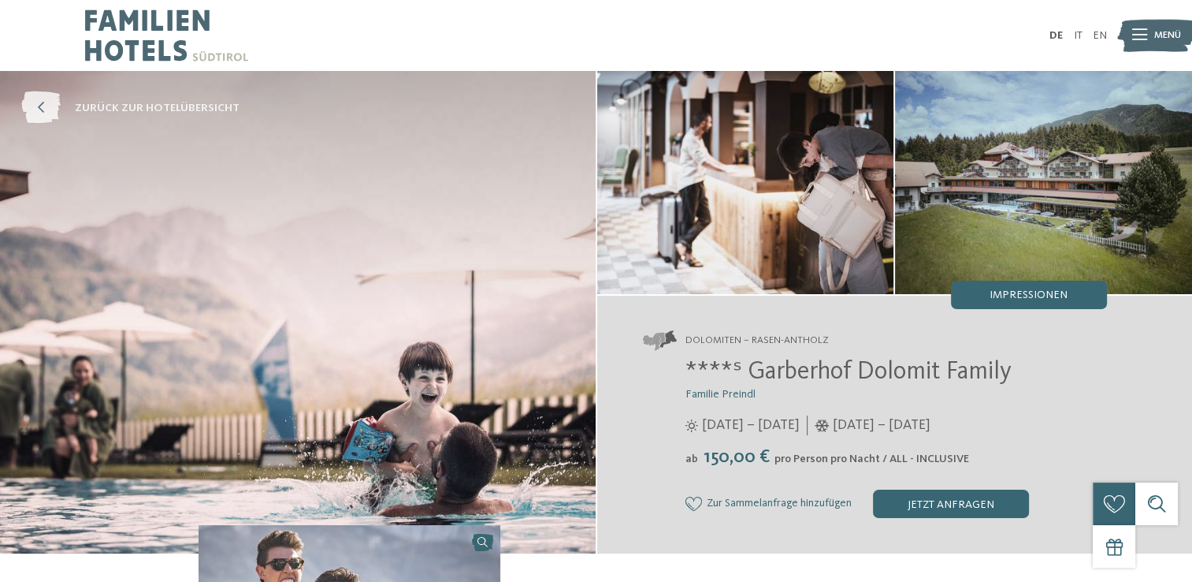
click at [40, 99] on icon at bounding box center [40, 108] width 39 height 32
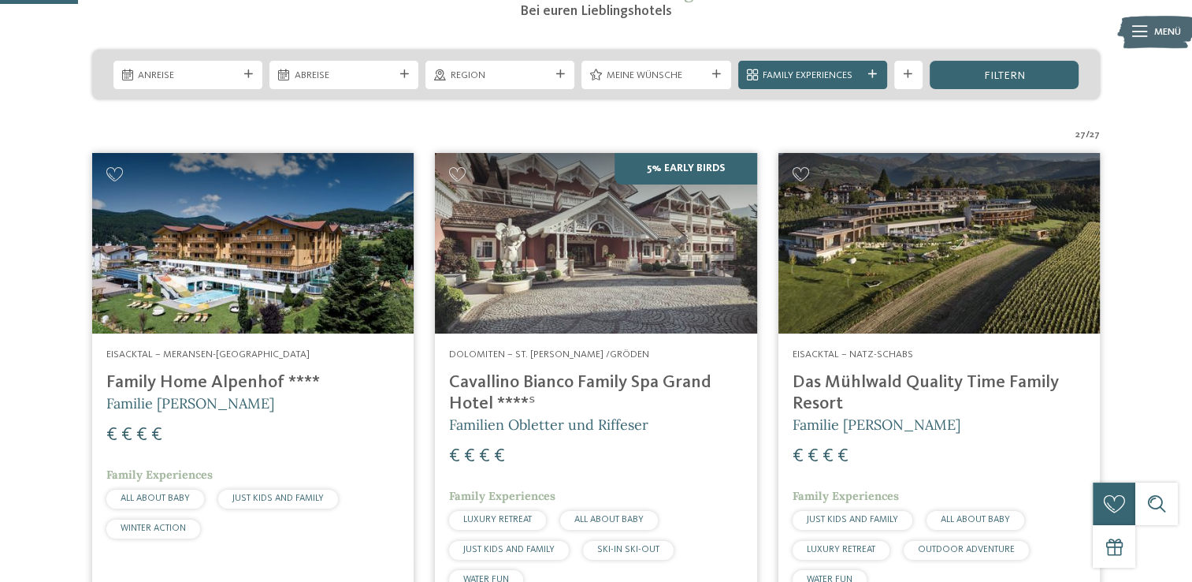
click at [798, 89] on div "Anreise Abreise" at bounding box center [596, 75] width 1008 height 50
click at [801, 78] on span "Family Experiences" at bounding box center [812, 76] width 99 height 14
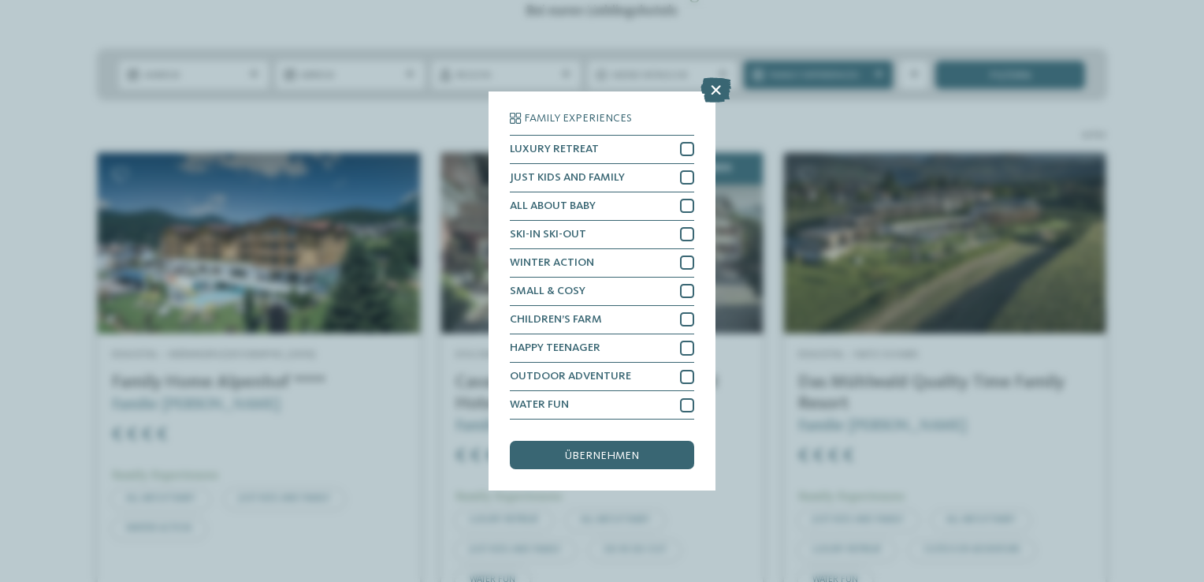
click at [76, 156] on div "Family Experiences LUXURY RETREAT JUST KIDS AND FAMILY" at bounding box center [602, 291] width 1204 height 582
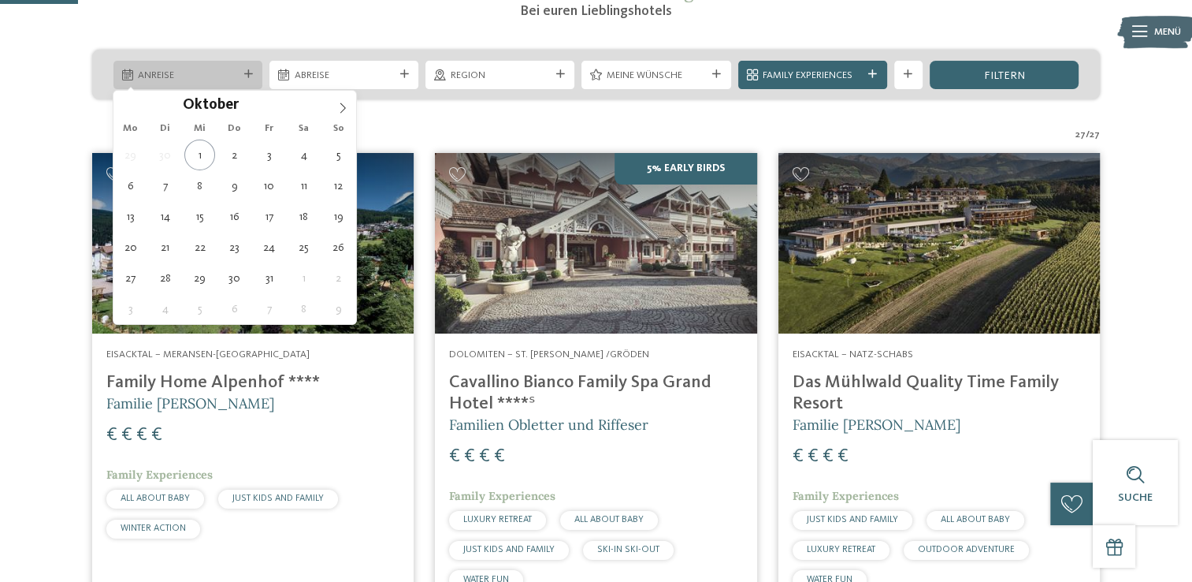
click at [164, 83] on div "Anreise" at bounding box center [187, 75] width 149 height 28
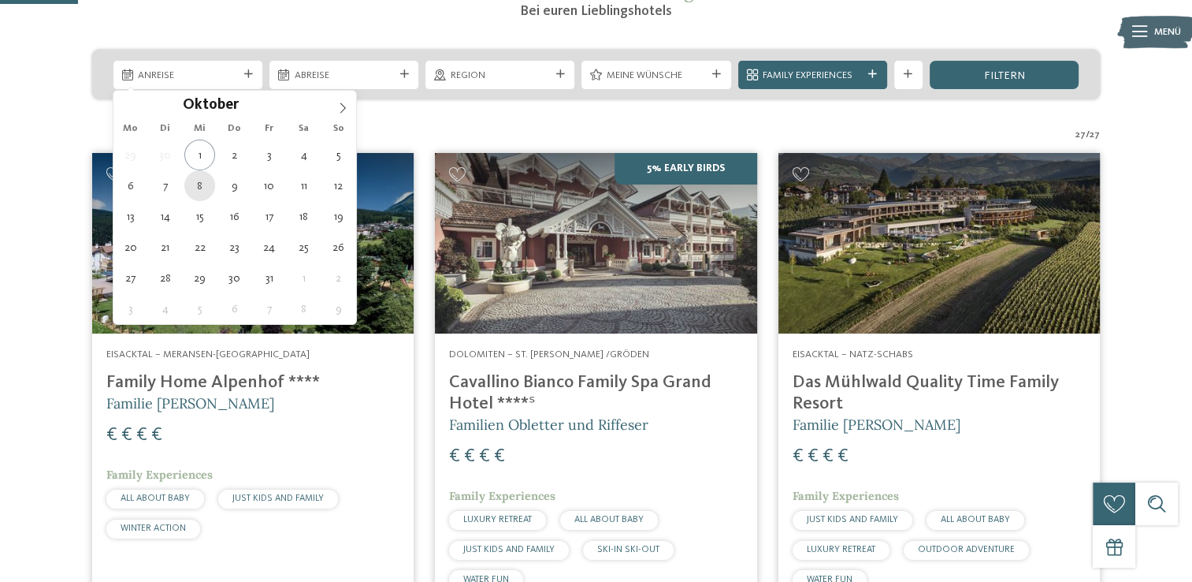
type div "08.10.2025"
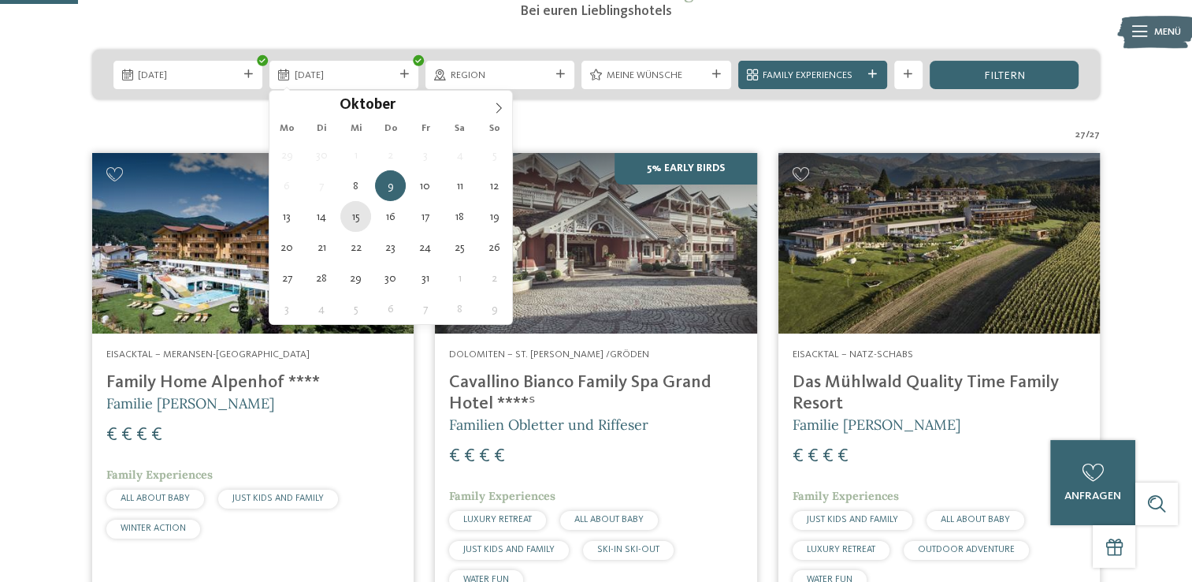
type div "15.10.2025"
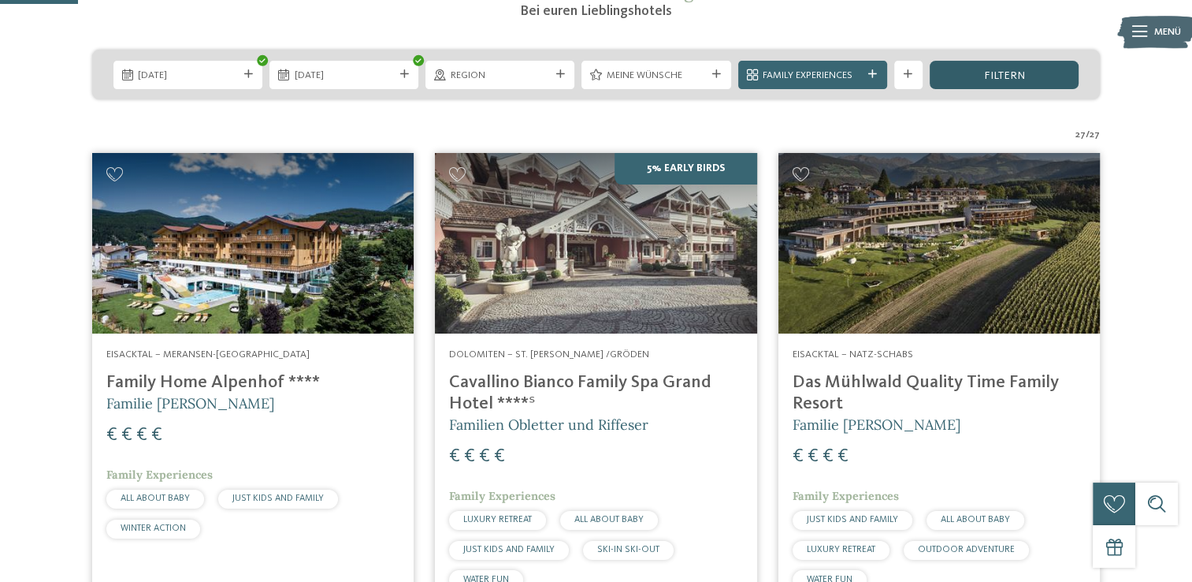
click at [987, 73] on span "filtern" at bounding box center [1004, 75] width 41 height 11
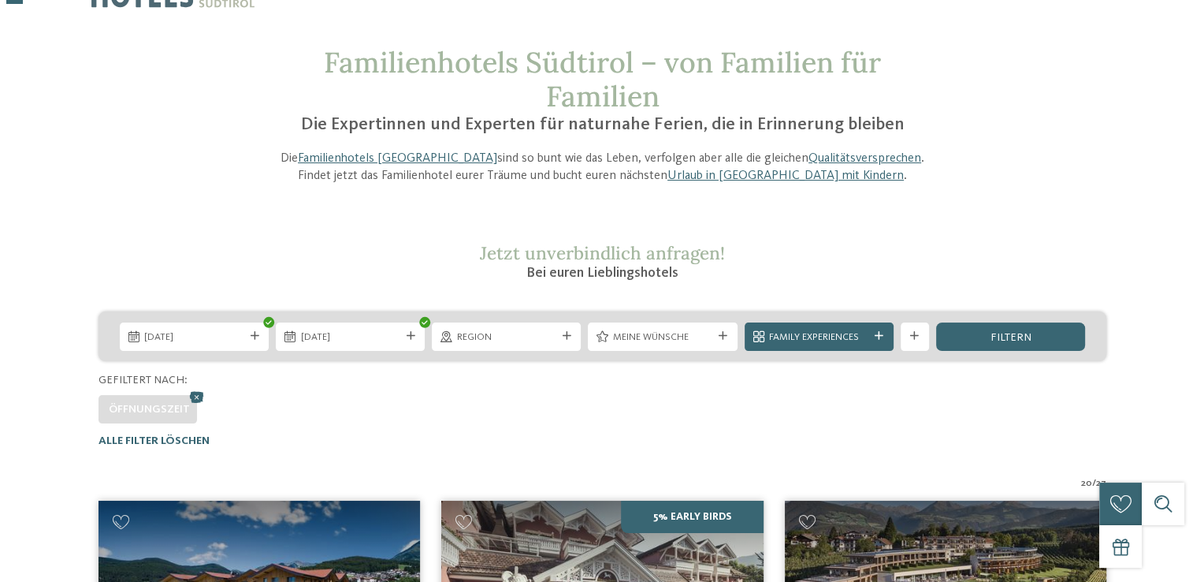
scroll to position [79, 0]
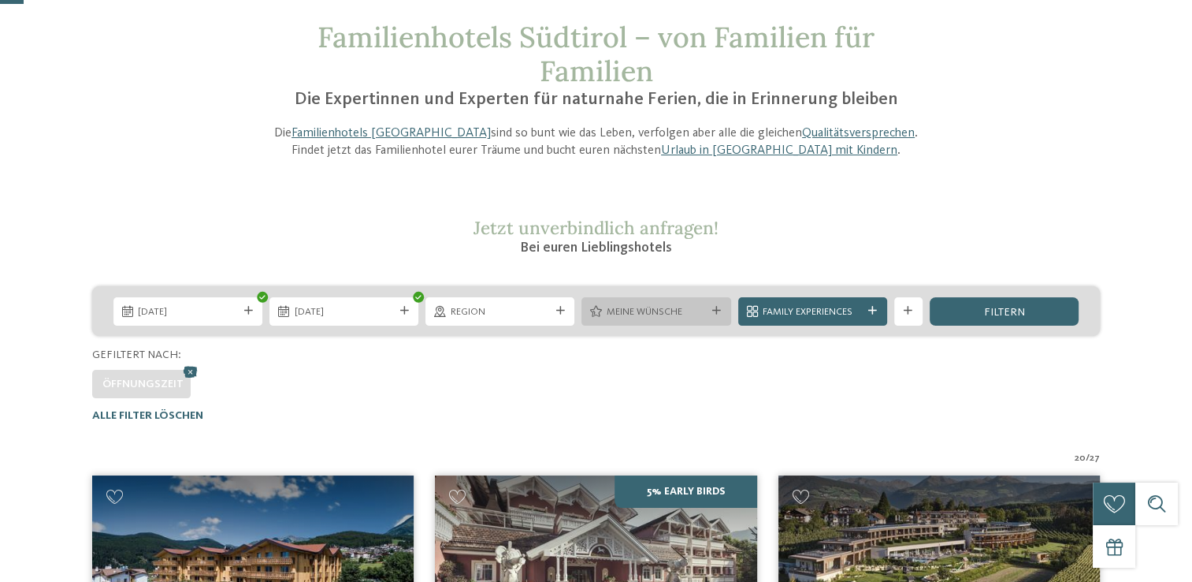
click at [634, 319] on div "Meine Wünsche" at bounding box center [656, 311] width 149 height 28
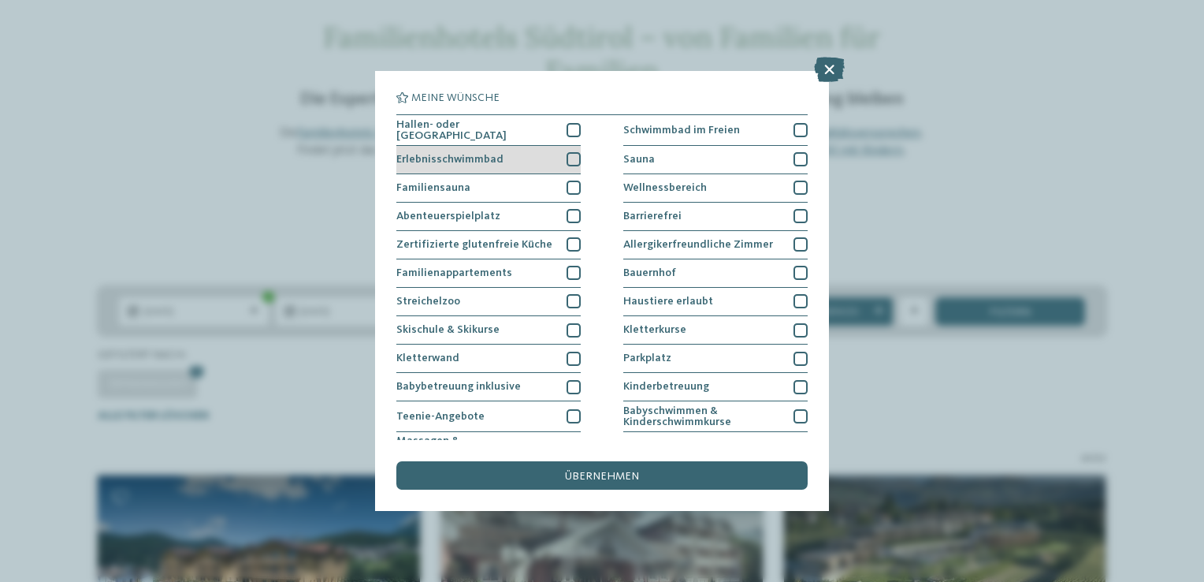
click at [460, 162] on span "Erlebnisschwimmbad" at bounding box center [449, 159] width 107 height 11
click at [473, 136] on div "Hallen- oder [GEOGRAPHIC_DATA]" at bounding box center [488, 130] width 184 height 31
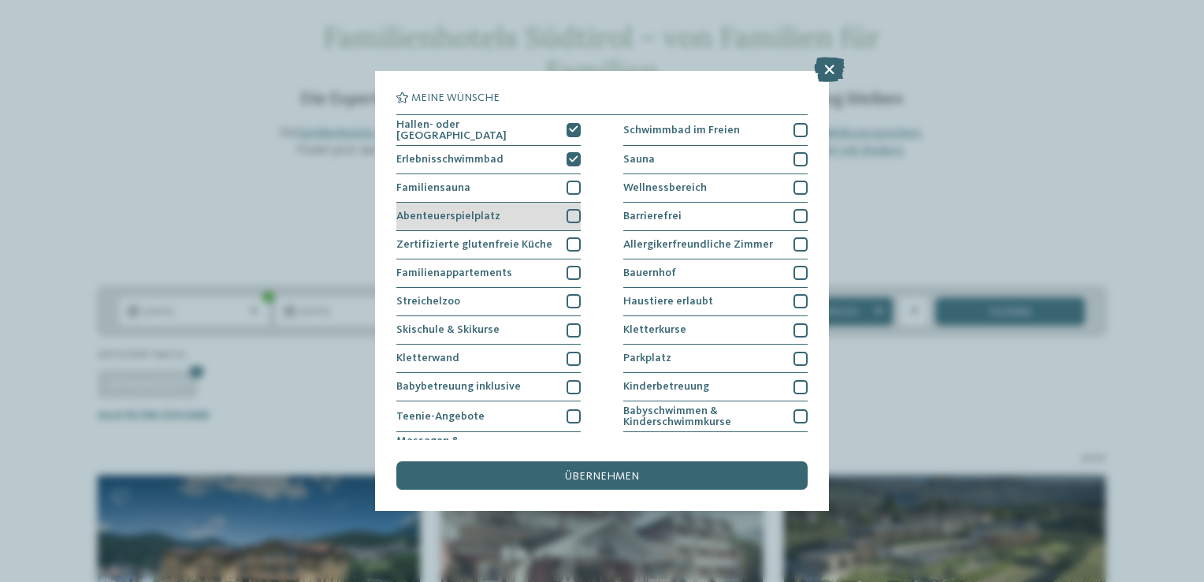
click at [456, 212] on span "Abenteuerspielplatz" at bounding box center [448, 215] width 104 height 11
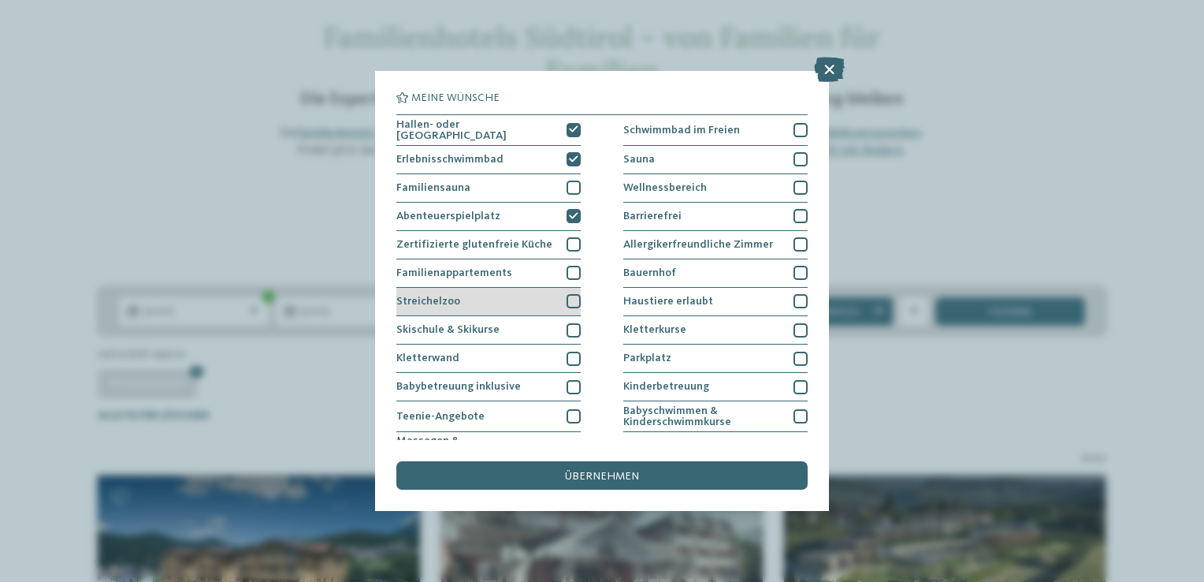
click at [444, 301] on span "Streichelzoo" at bounding box center [428, 301] width 64 height 11
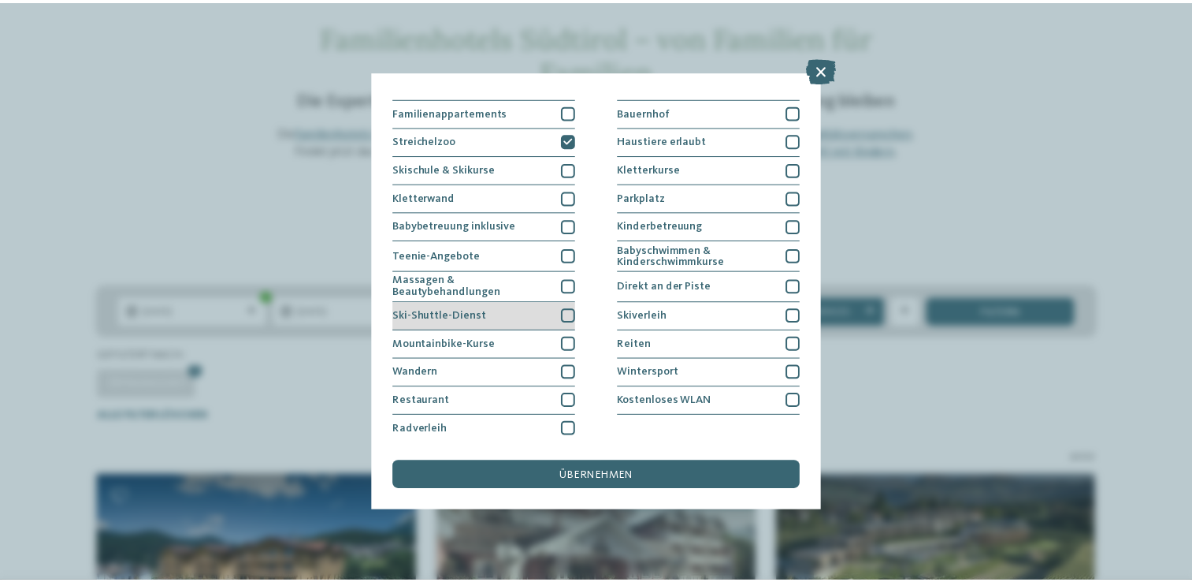
scroll to position [161, 0]
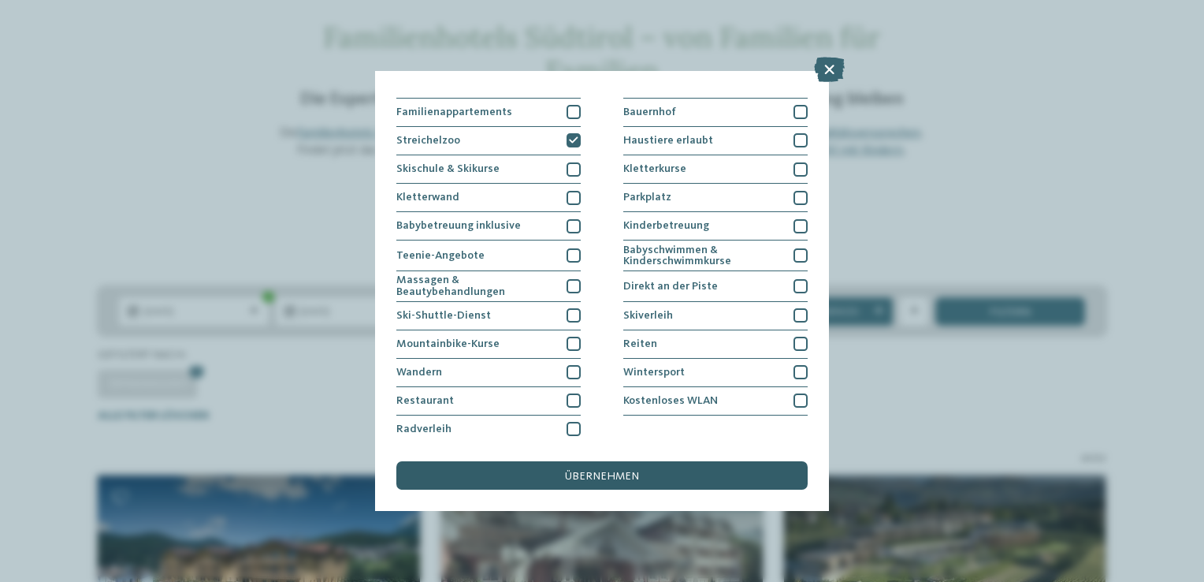
click at [525, 477] on div "übernehmen" at bounding box center [601, 475] width 411 height 28
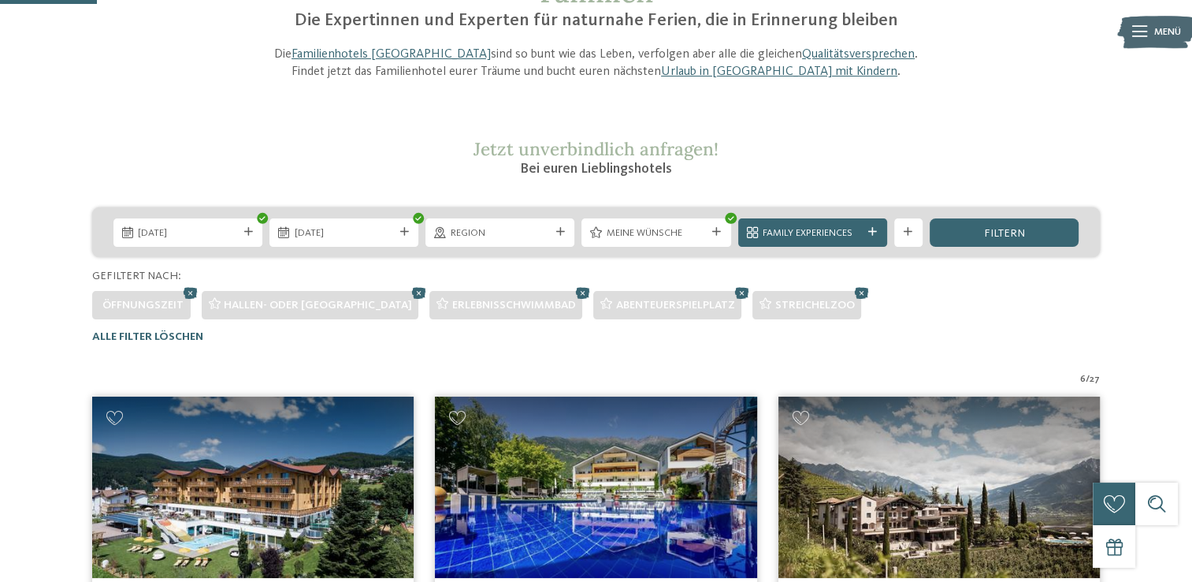
scroll to position [0, 0]
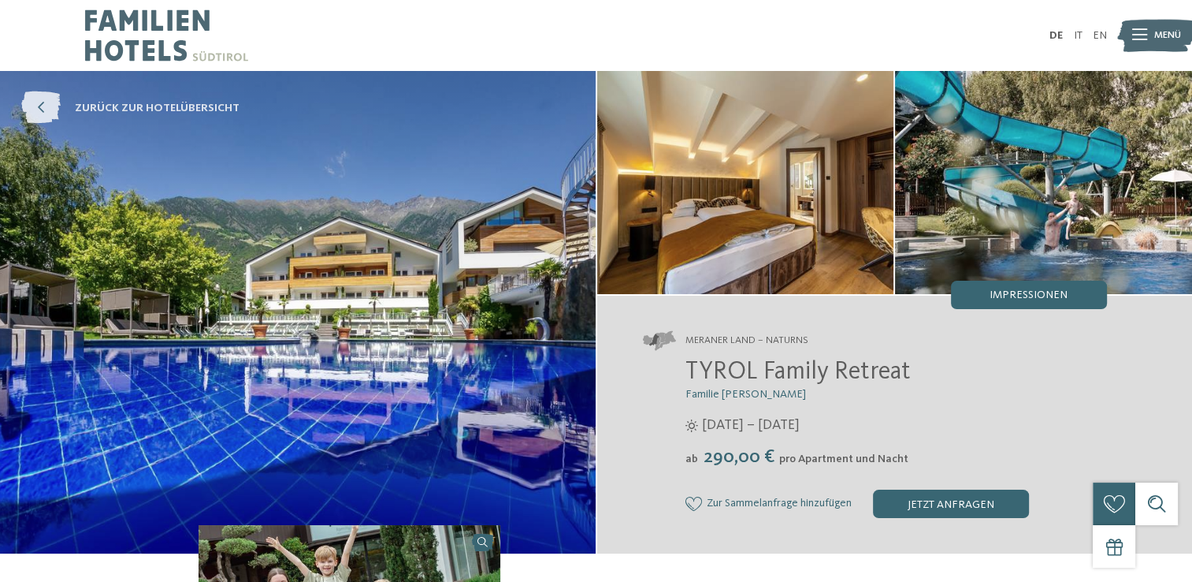
click at [47, 103] on icon at bounding box center [40, 108] width 39 height 32
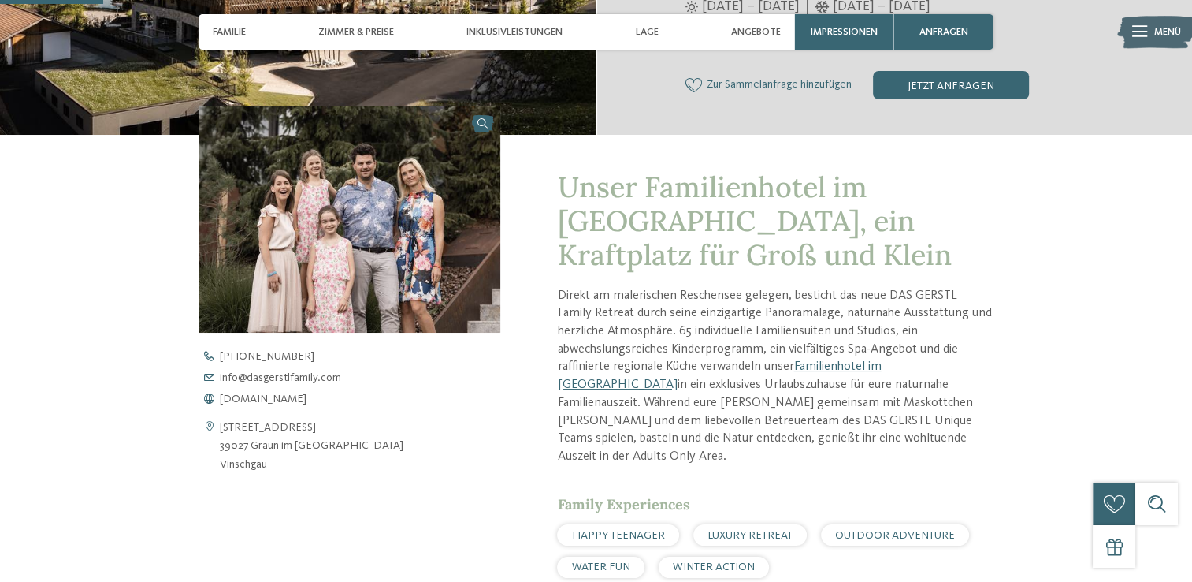
scroll to position [393, 0]
